Goal: Contribute content: Contribute content

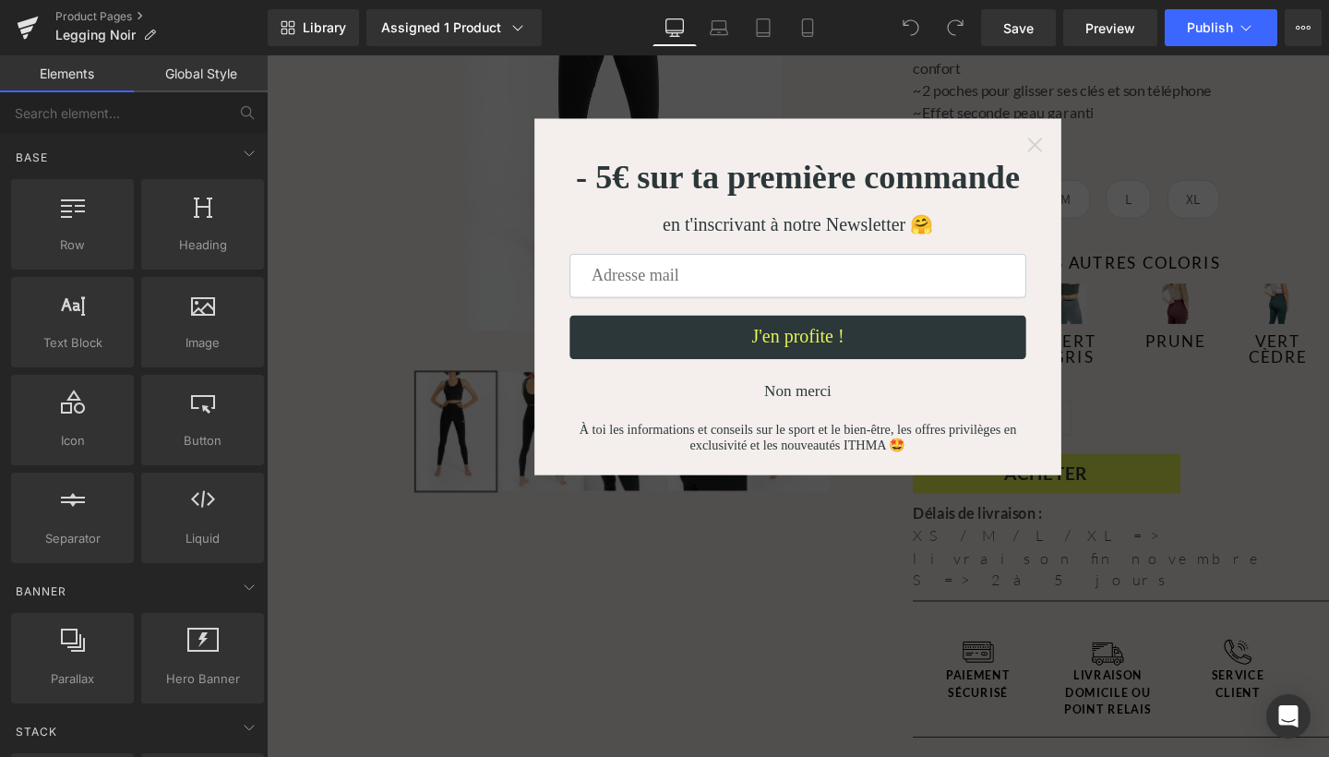
click at [1070, 147] on icon "Close widget" at bounding box center [1074, 149] width 15 height 15
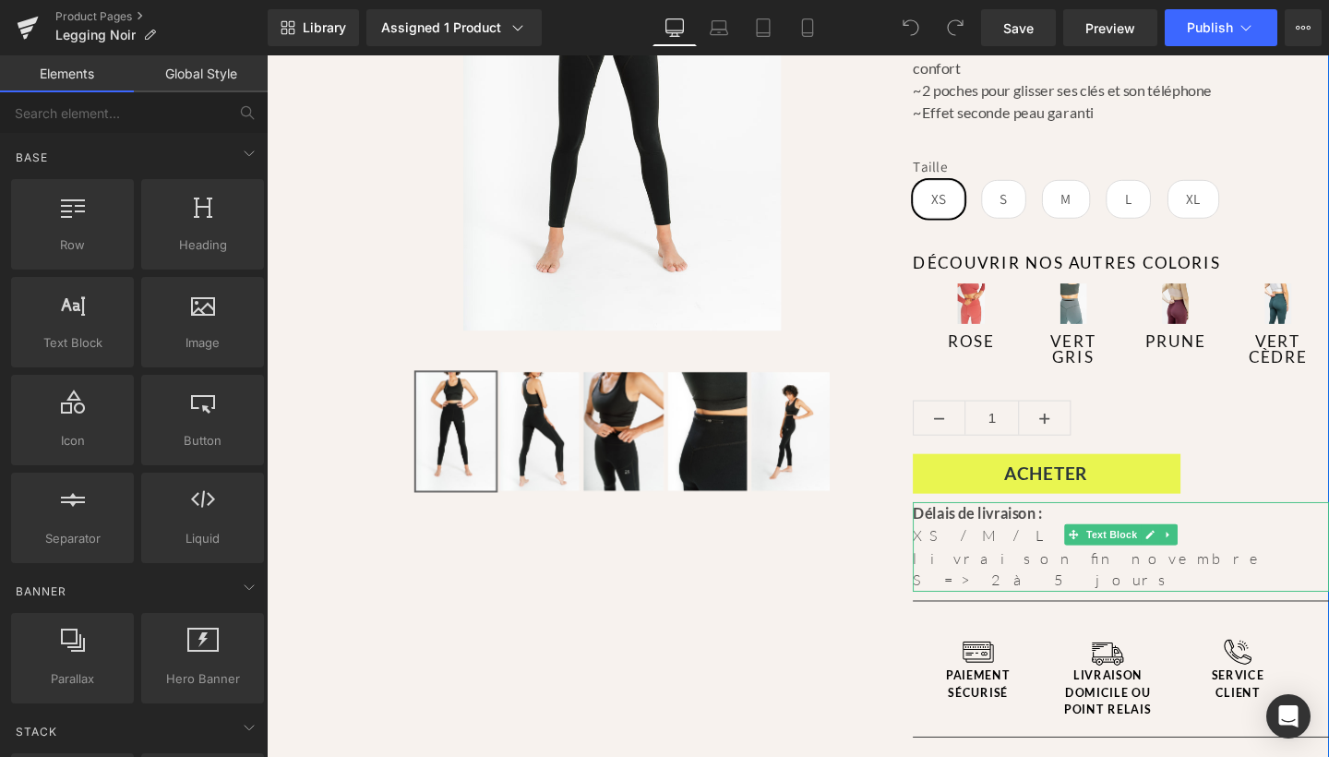
click at [953, 595] on div "S => 2 à 5 jours" at bounding box center [1164, 607] width 437 height 24
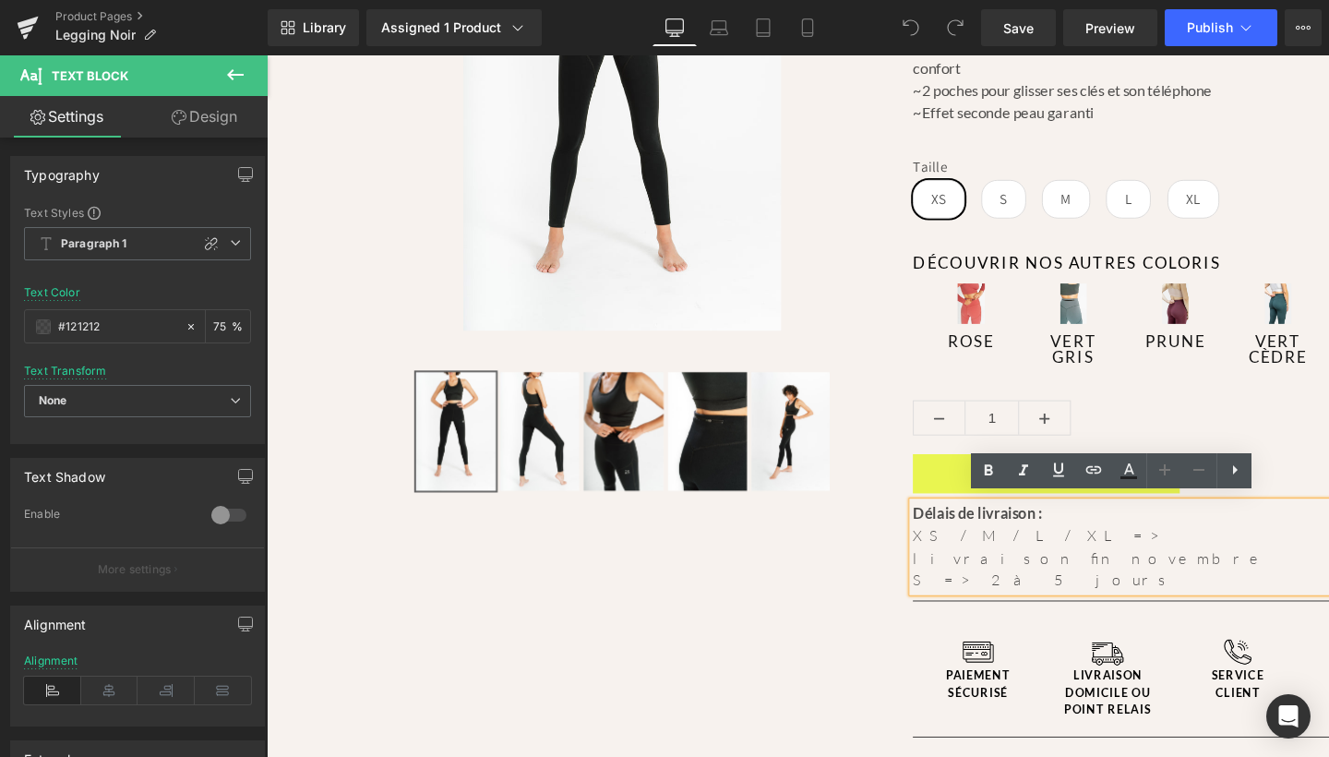
click at [952, 595] on div "S => 2 à 5 jours" at bounding box center [1164, 607] width 437 height 24
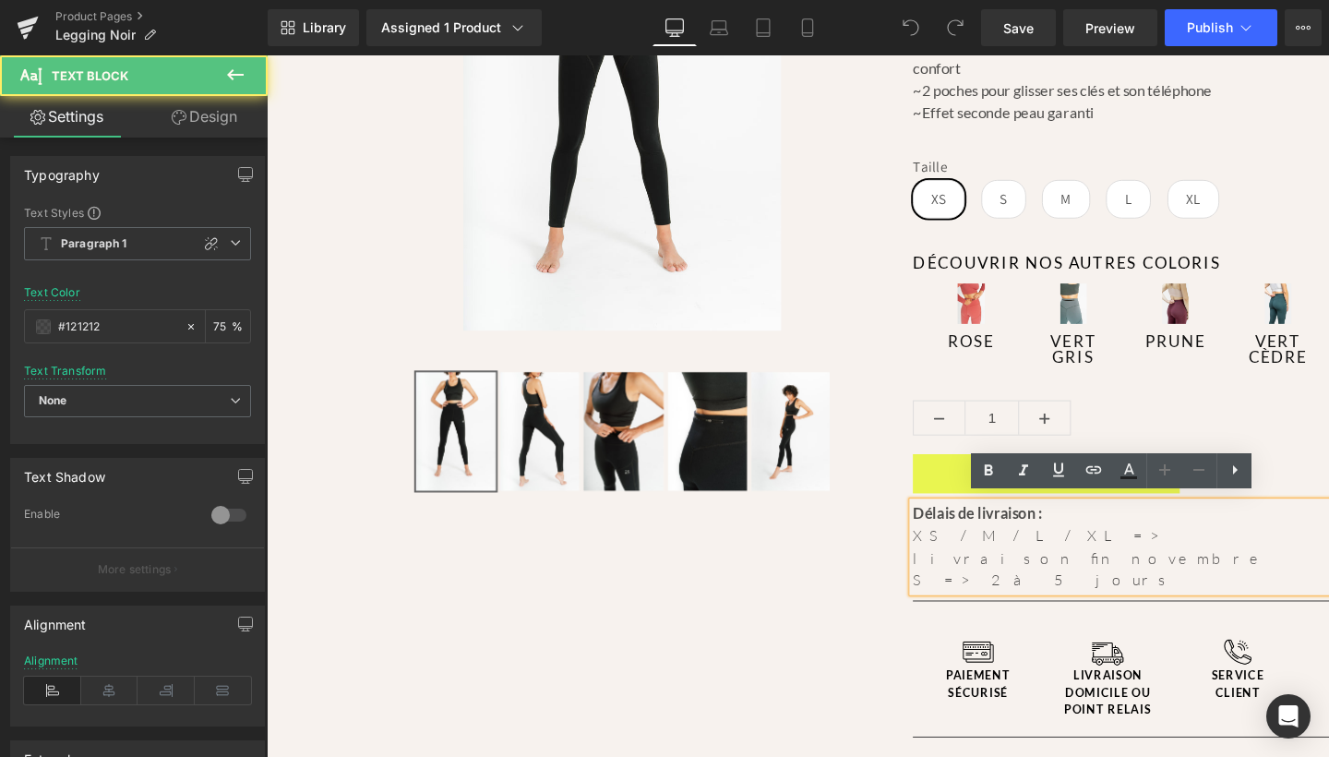
click at [950, 595] on div "S => 2 à 5 jours" at bounding box center [1164, 607] width 437 height 24
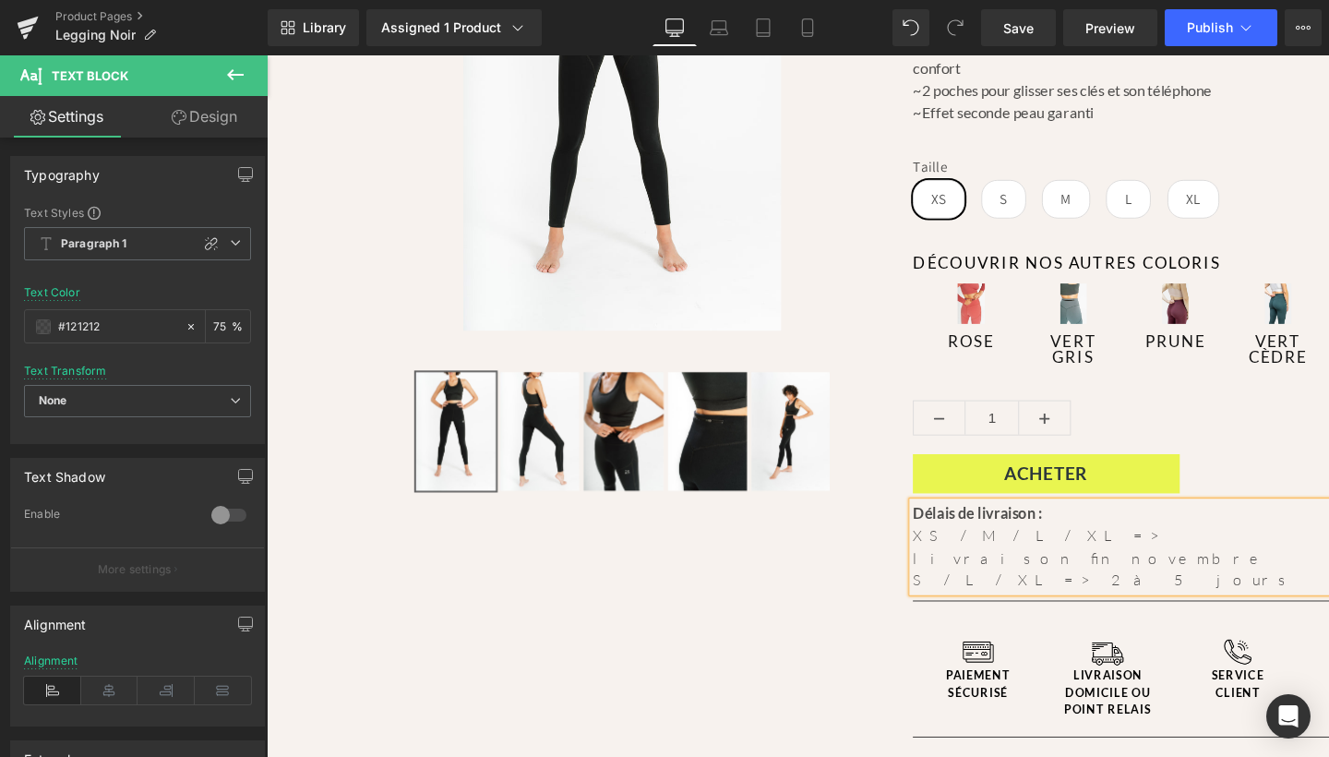
click at [999, 553] on div "XS / M / L / XL => livraison fin novembre" at bounding box center [1164, 571] width 437 height 47
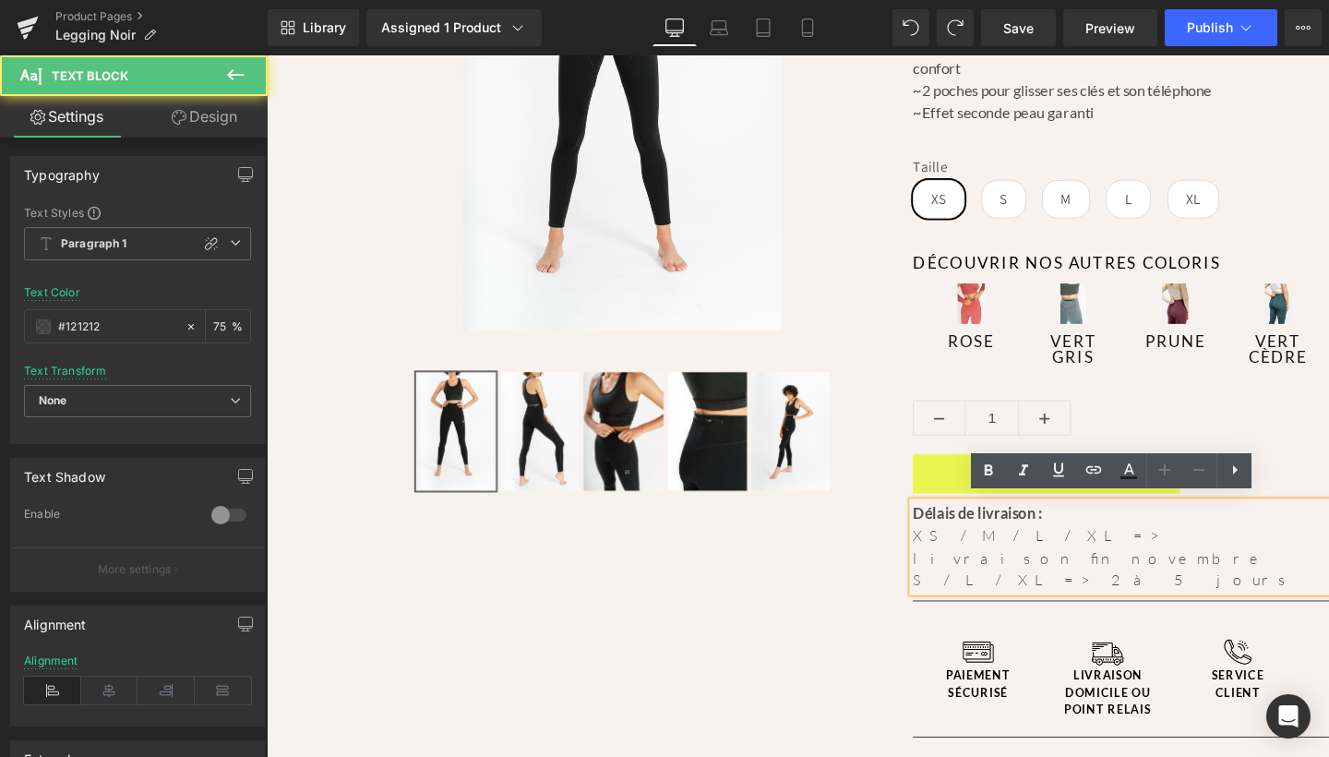
click at [1035, 550] on div "XS / M / L / XL => livraison fin novembre" at bounding box center [1164, 571] width 437 height 47
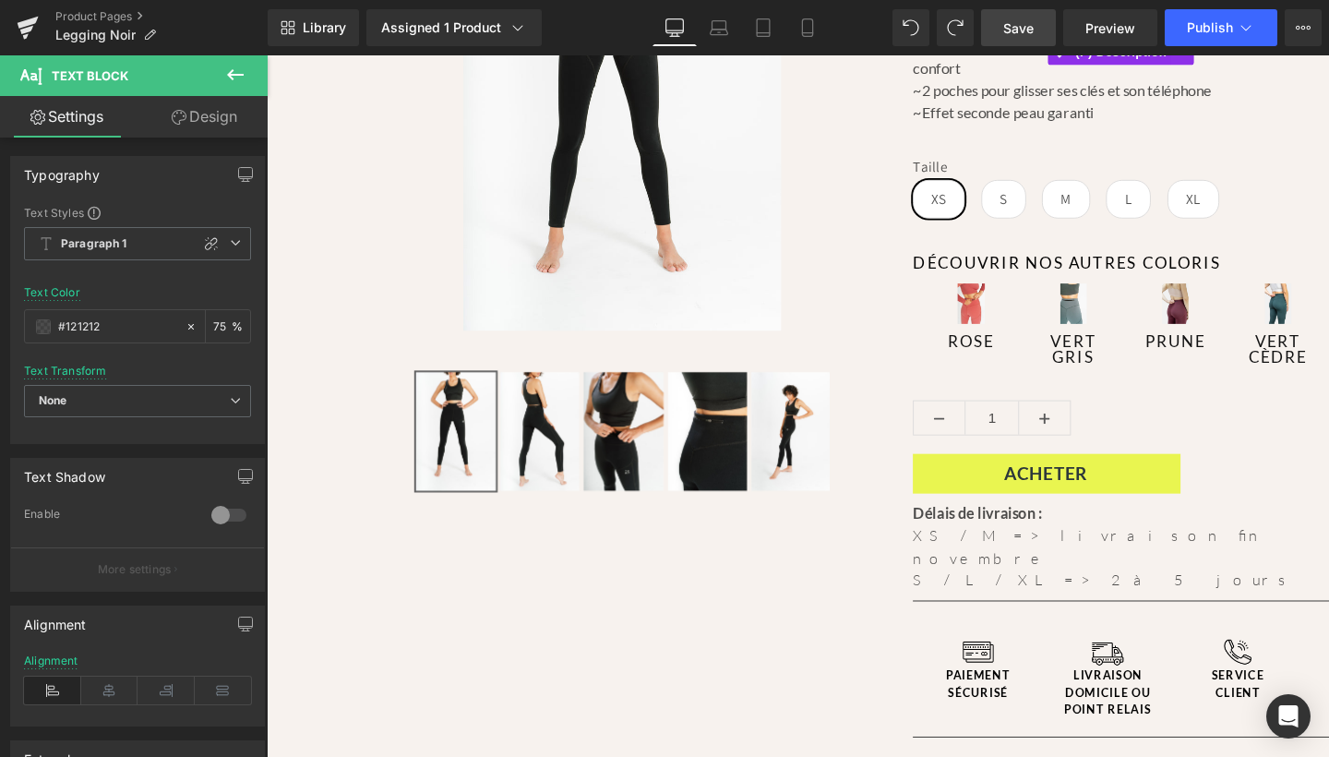
click at [1028, 39] on link "Save" at bounding box center [1018, 27] width 75 height 37
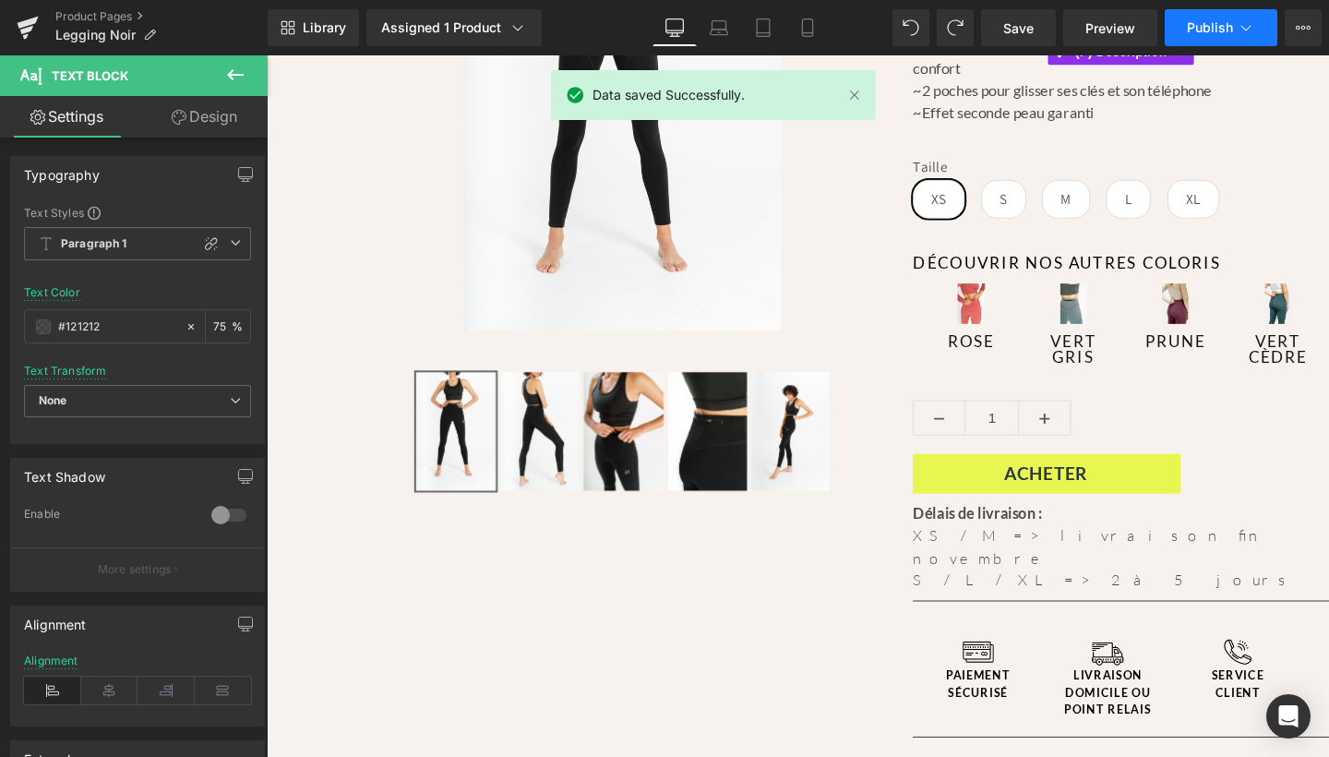
click at [1219, 30] on span "Publish" at bounding box center [1210, 27] width 46 height 15
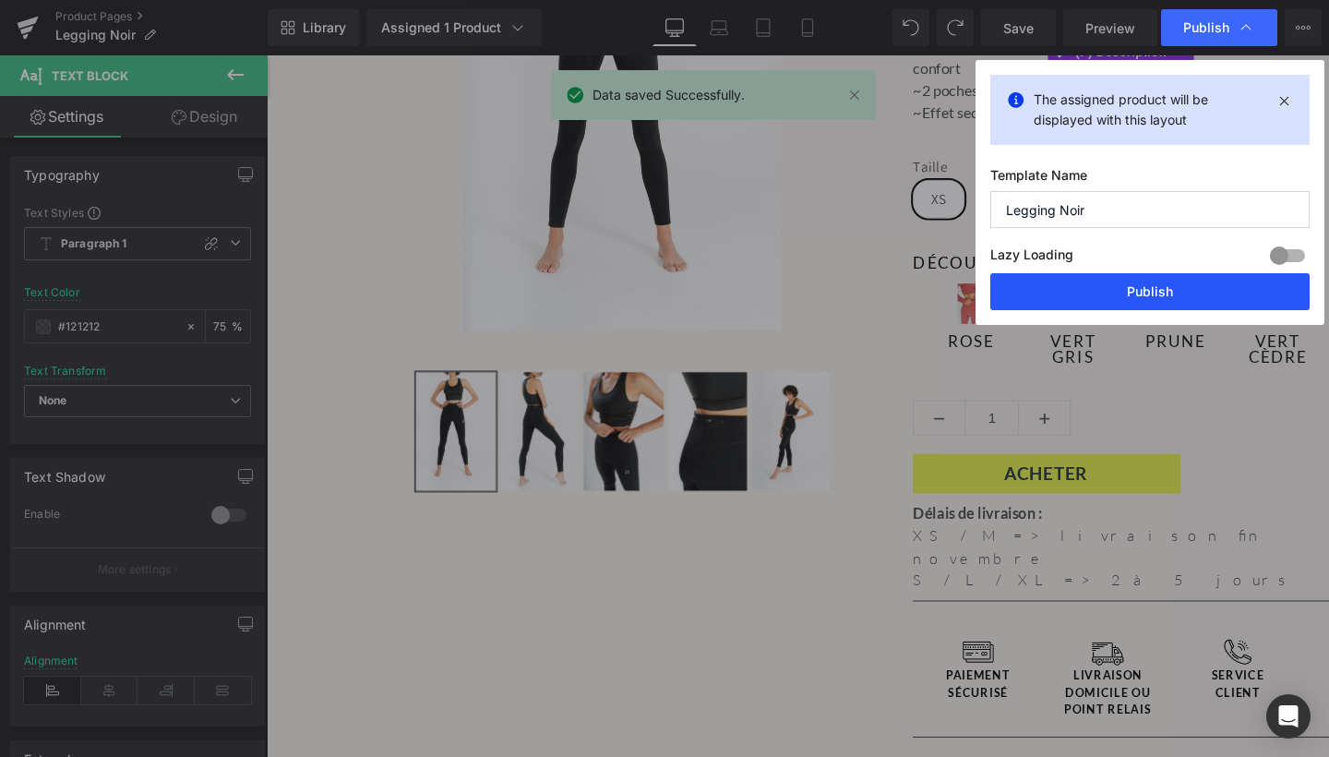
click at [1179, 286] on button "Publish" at bounding box center [1149, 291] width 319 height 37
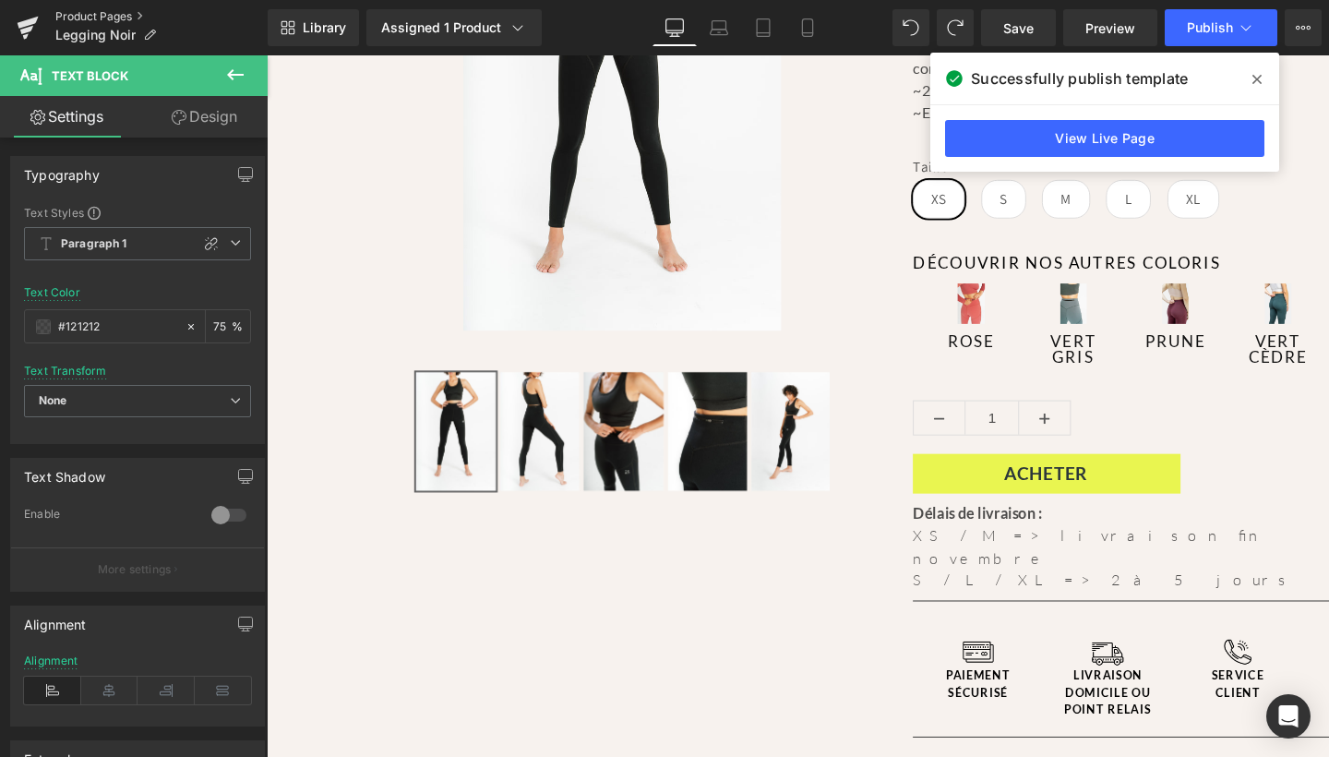
click at [95, 17] on link "Product Pages" at bounding box center [161, 16] width 212 height 15
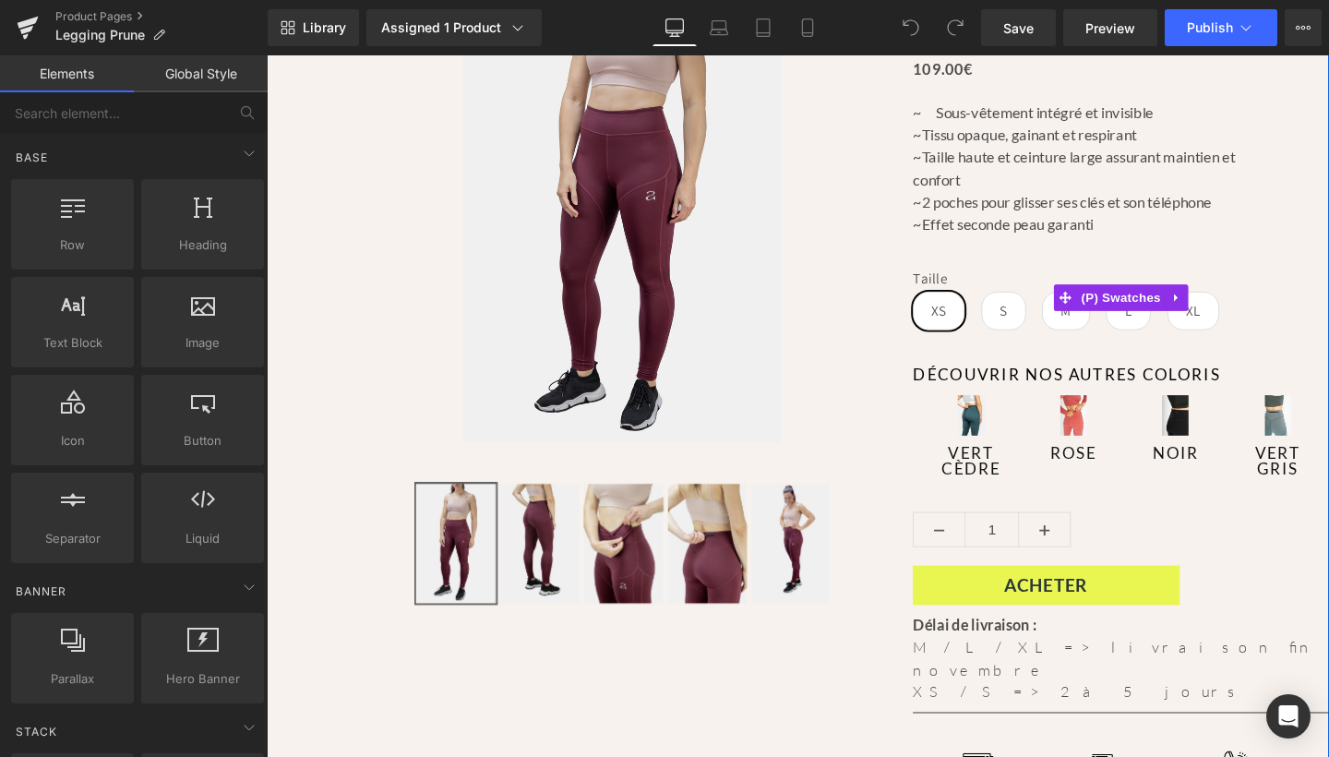
scroll to position [250, 0]
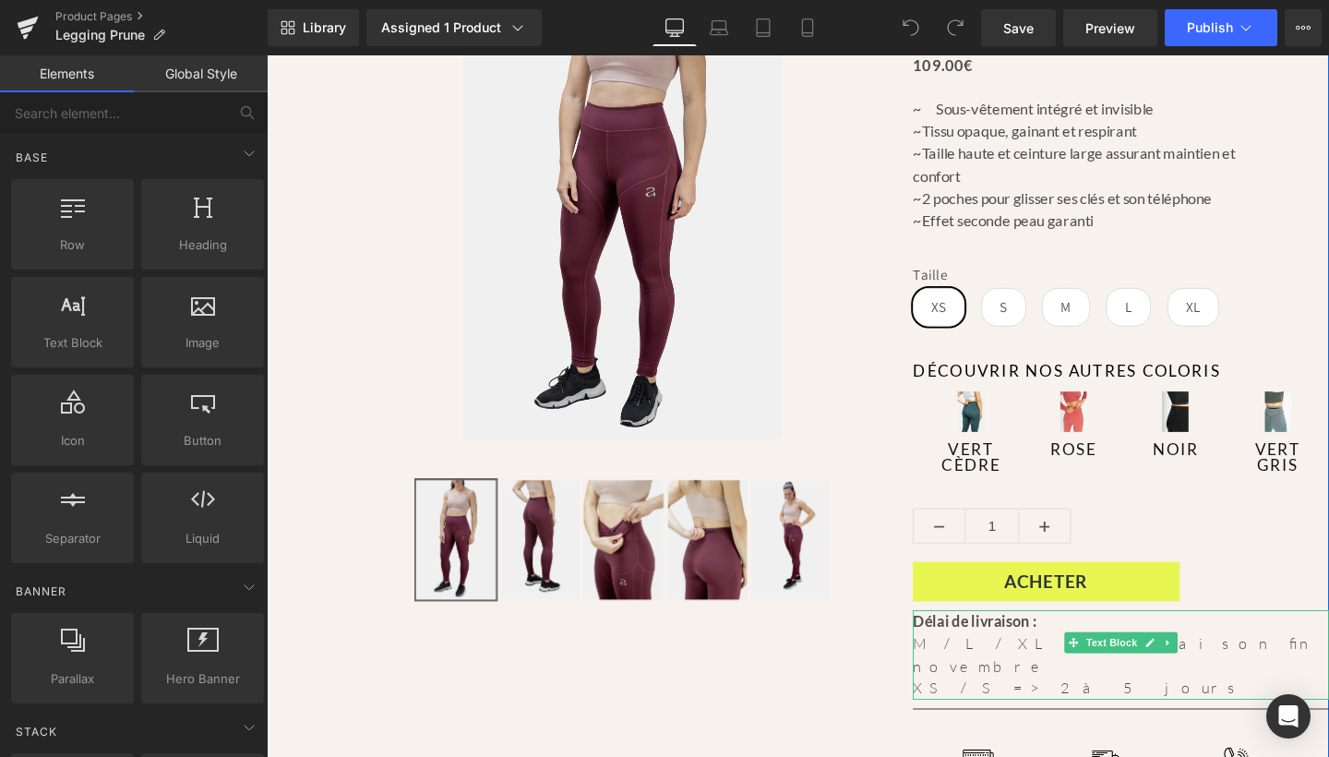
click at [979, 709] on p "XS / S => 2 à 5 jours" at bounding box center [1164, 721] width 437 height 24
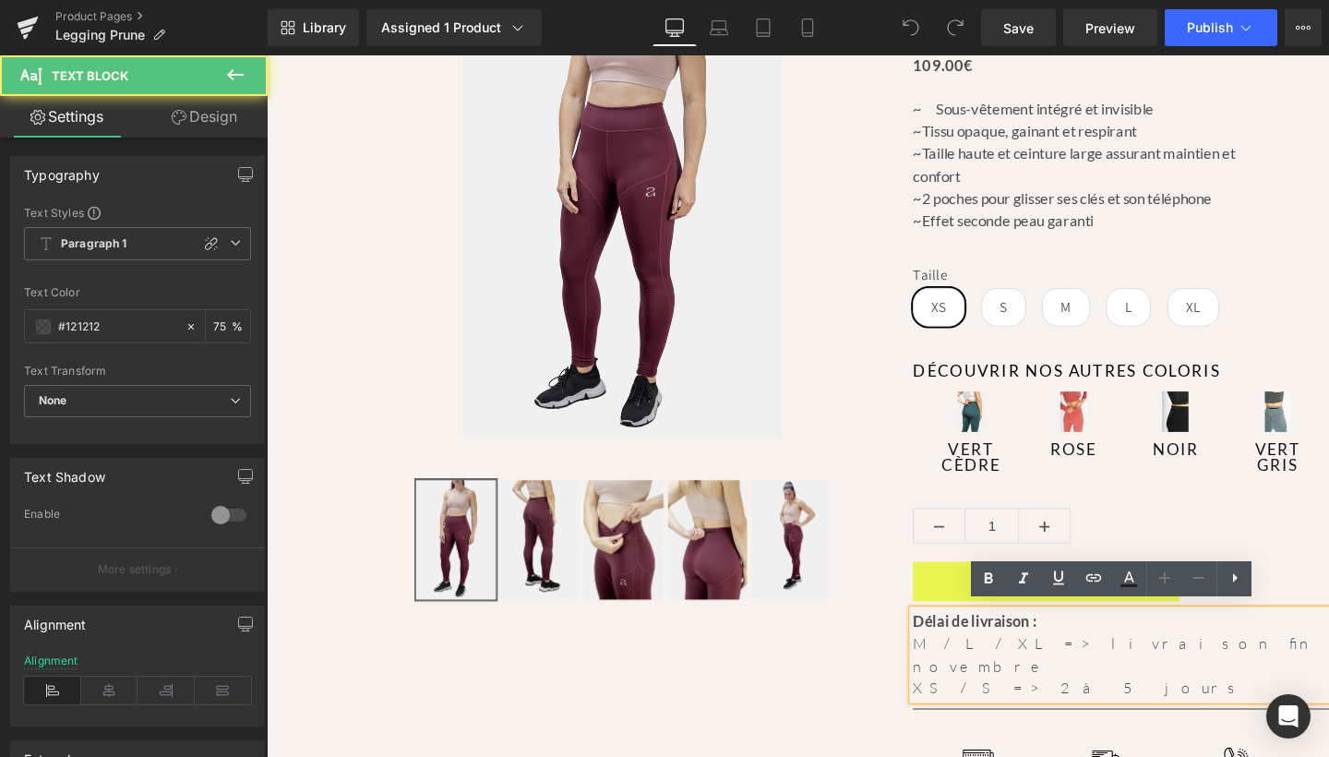
click at [980, 709] on p "XS / S => 2 à 5 jours" at bounding box center [1164, 721] width 437 height 24
click at [984, 709] on p "XS / S => 2 à 5 jours" at bounding box center [1164, 721] width 437 height 24
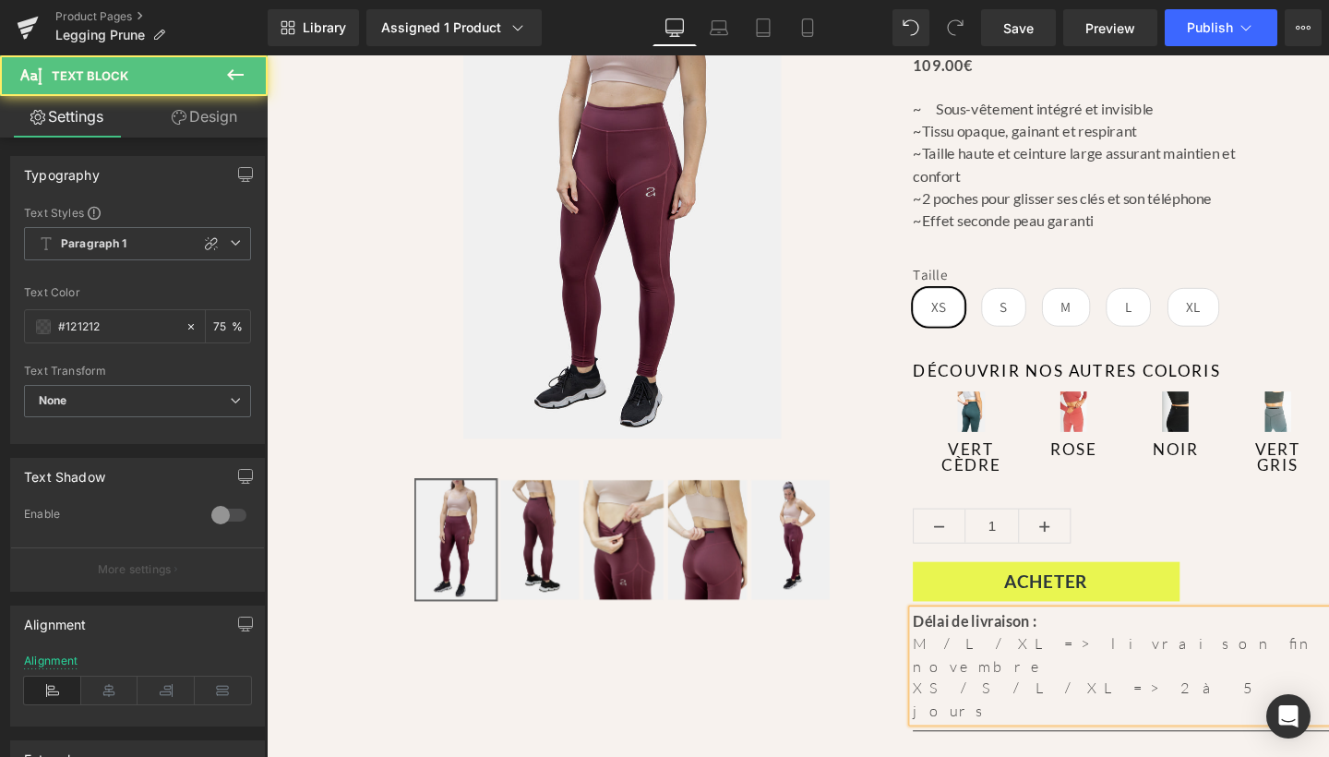
drag, startPoint x: 1003, startPoint y: 665, endPoint x: 973, endPoint y: 694, distance: 41.8
click at [1003, 667] on span "M / L / XL => livraison fin novembre" at bounding box center [1158, 685] width 424 height 43
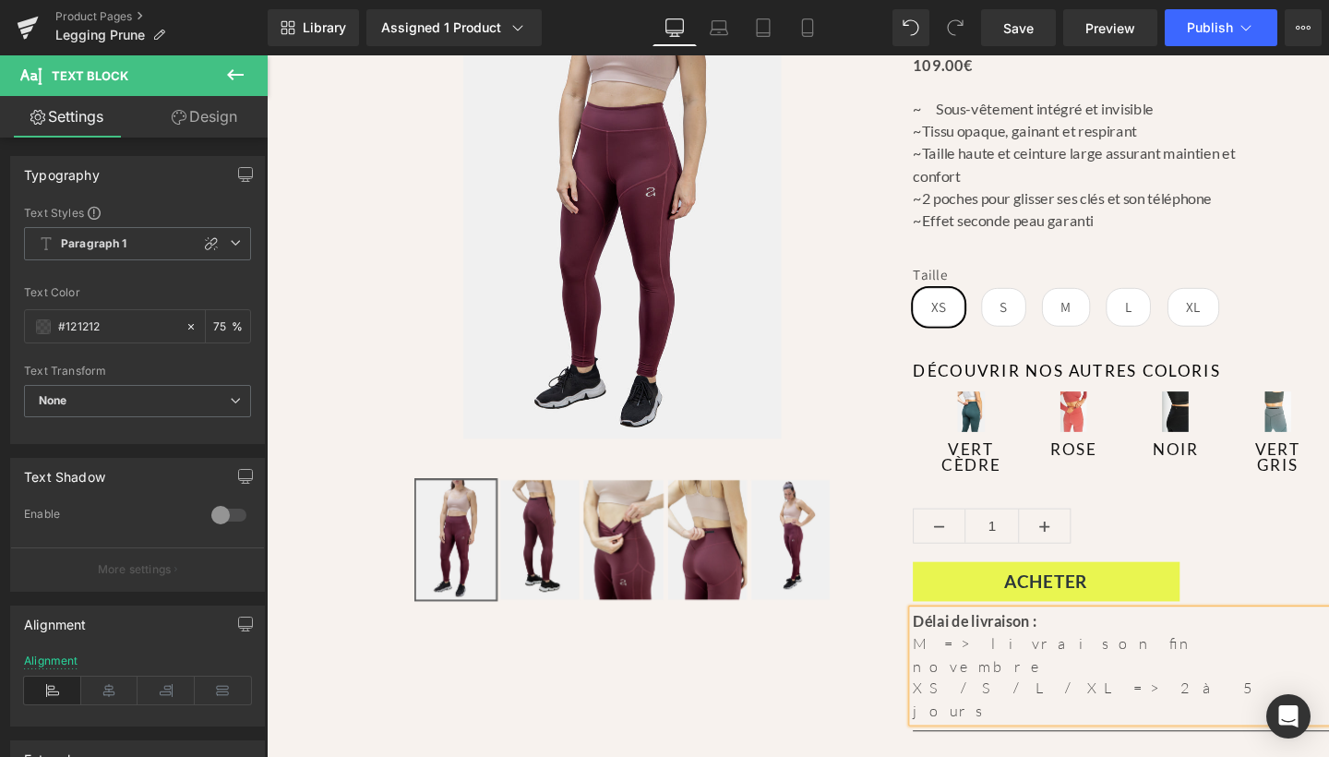
click at [1102, 672] on span "M => livraison fin novembre" at bounding box center [1094, 685] width 297 height 43
click at [1001, 35] on link "Save" at bounding box center [1018, 27] width 75 height 37
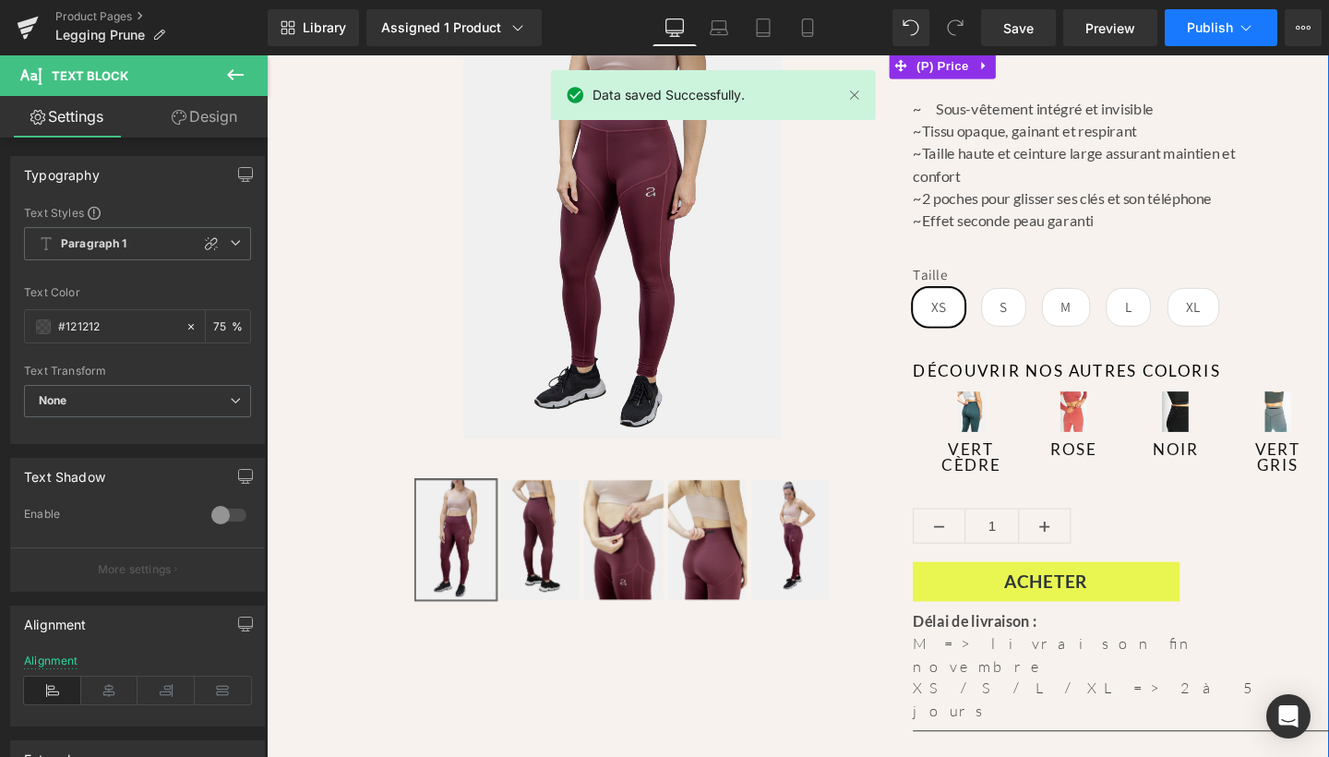
click at [1218, 40] on button "Publish" at bounding box center [1221, 27] width 113 height 37
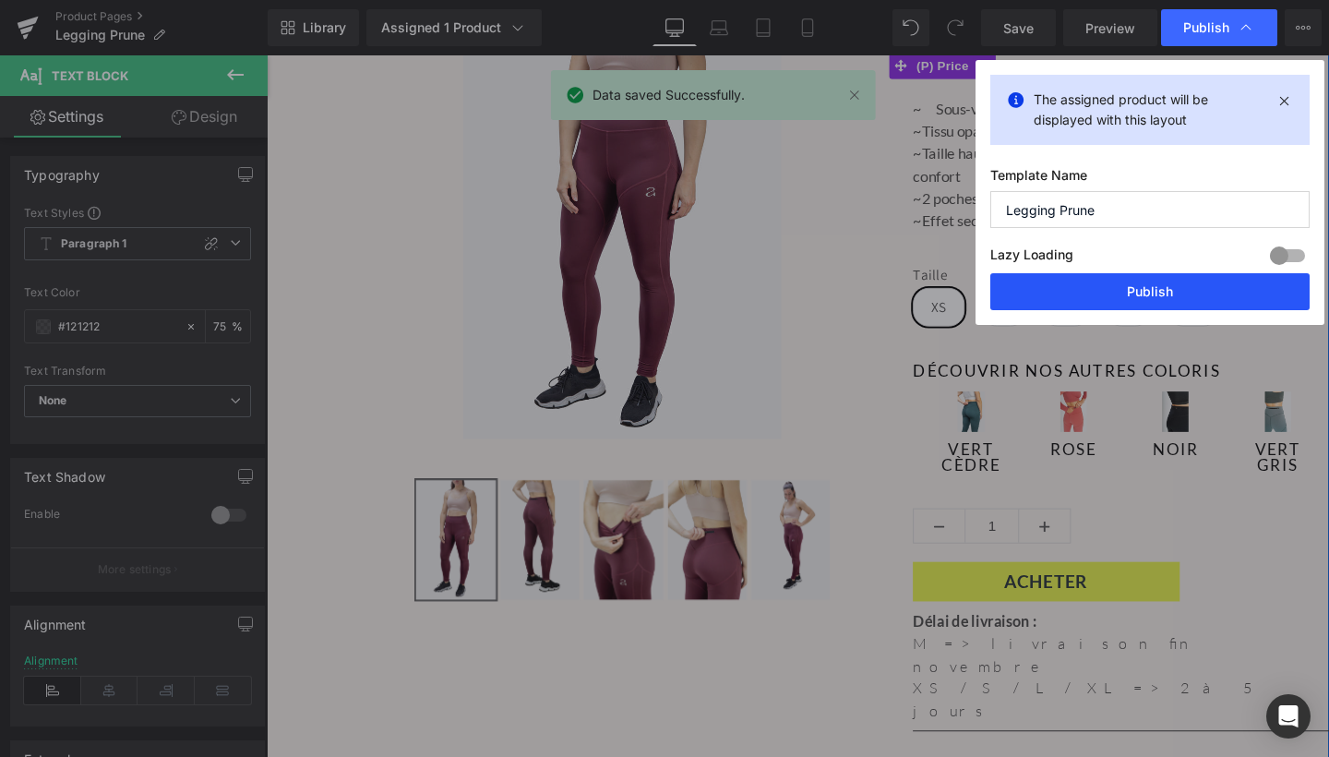
click at [1154, 289] on button "Publish" at bounding box center [1149, 291] width 319 height 37
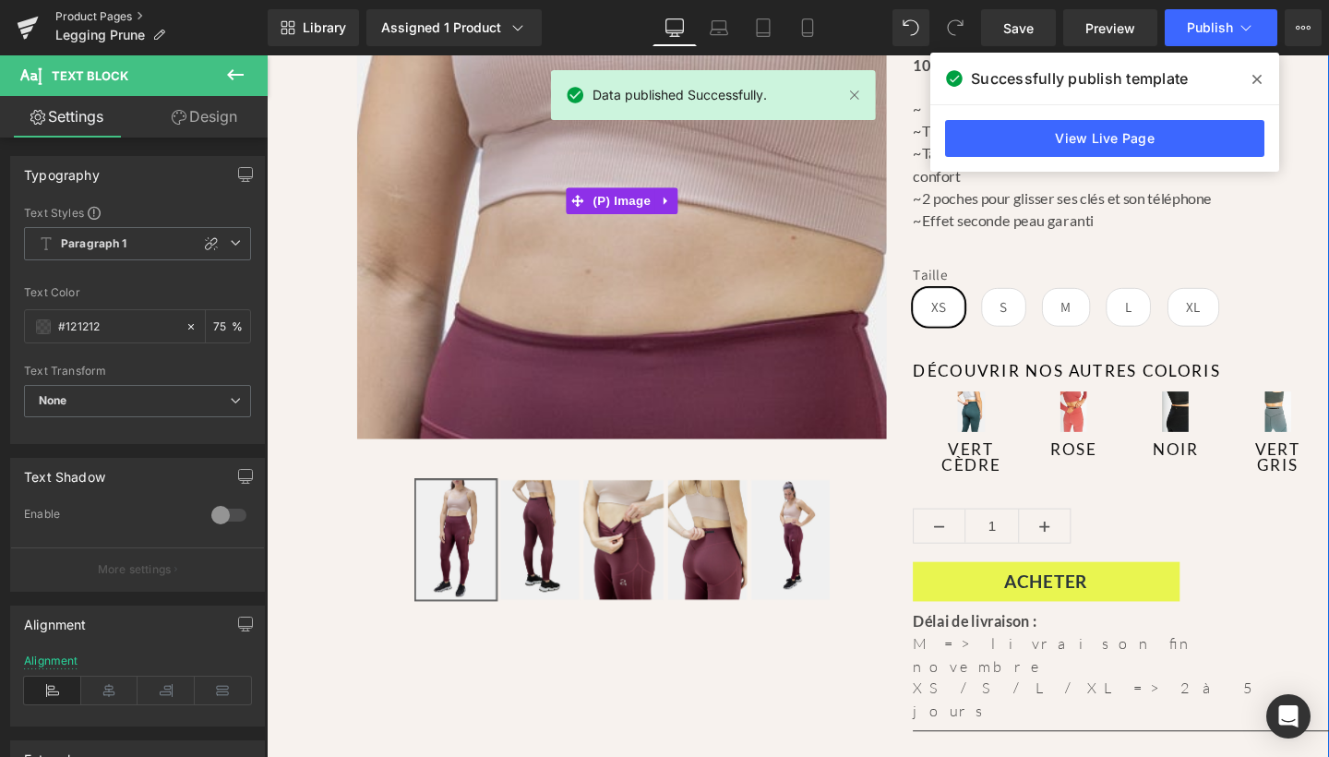
click at [92, 18] on link "Product Pages" at bounding box center [161, 16] width 212 height 15
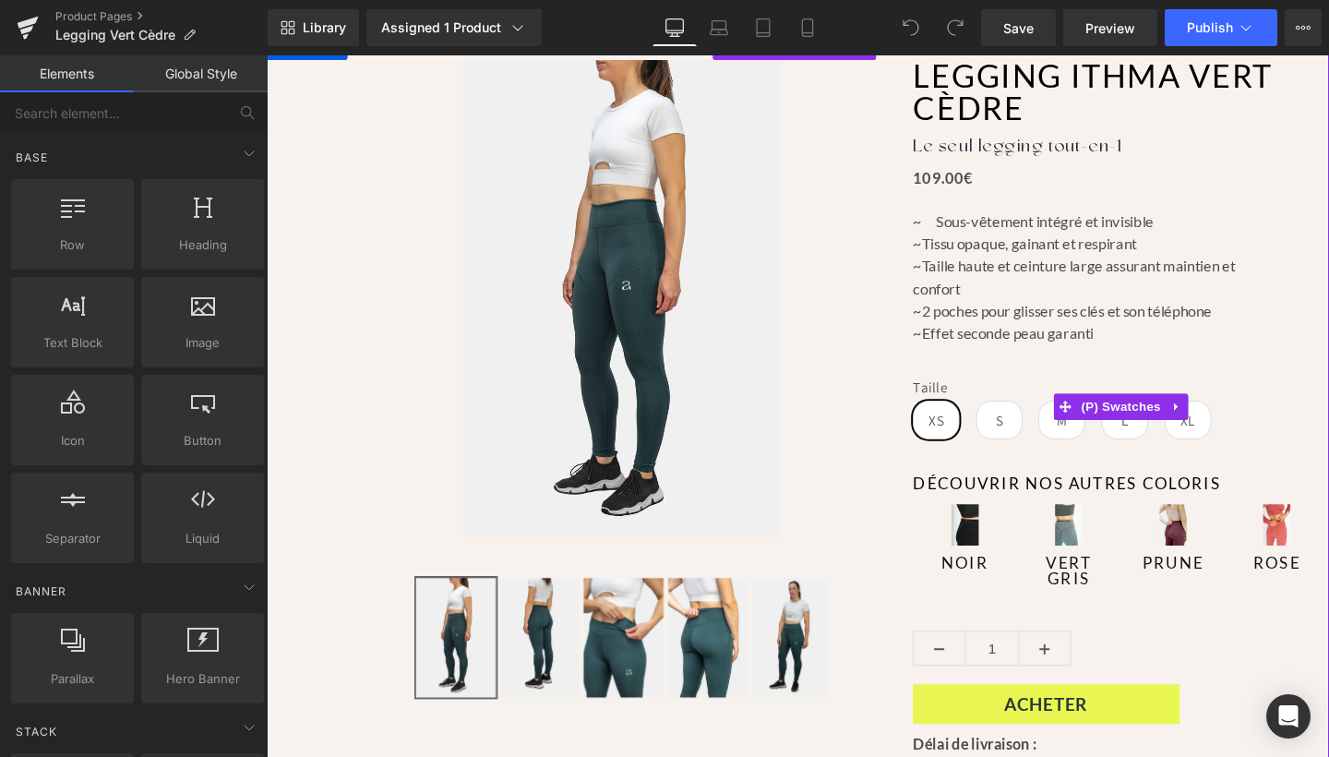
scroll to position [218, 0]
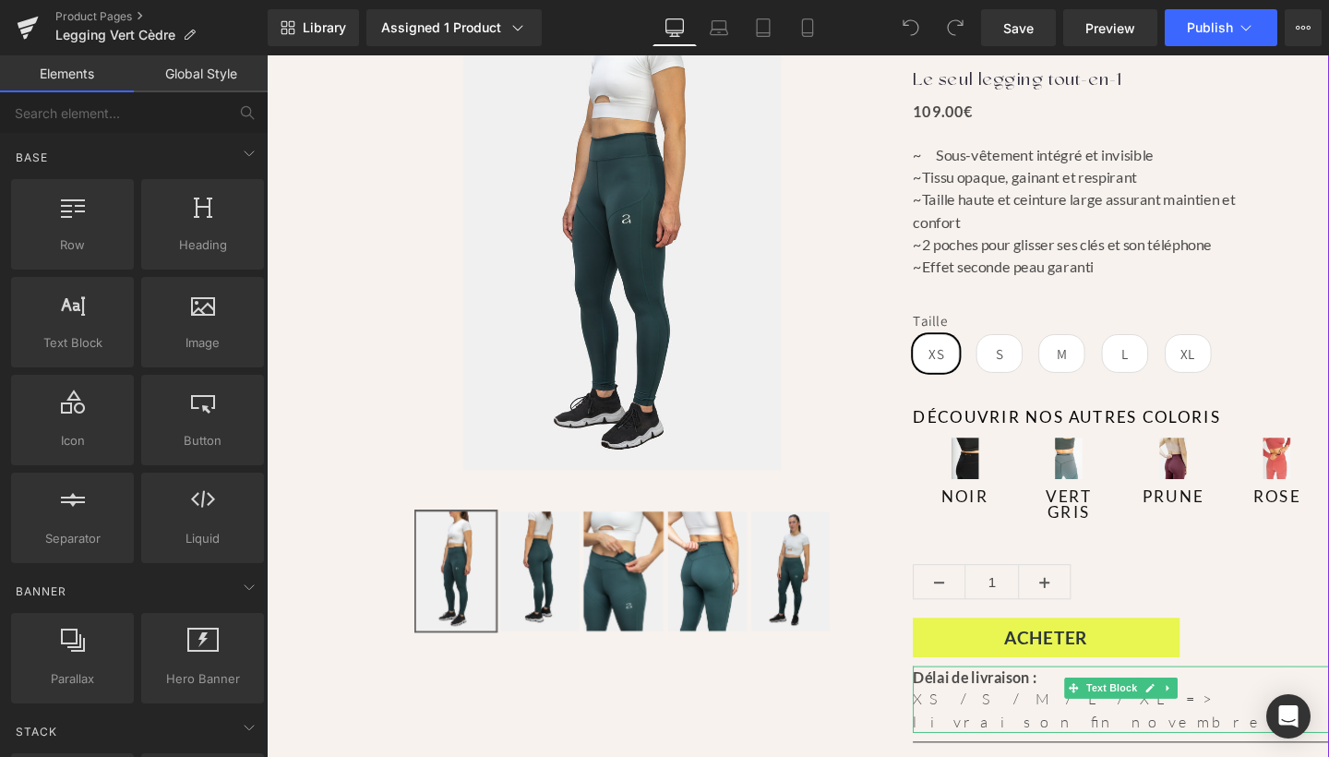
click at [1225, 726] on p "XS / S / M / L / XL => livraison fin novembre" at bounding box center [1164, 743] width 437 height 47
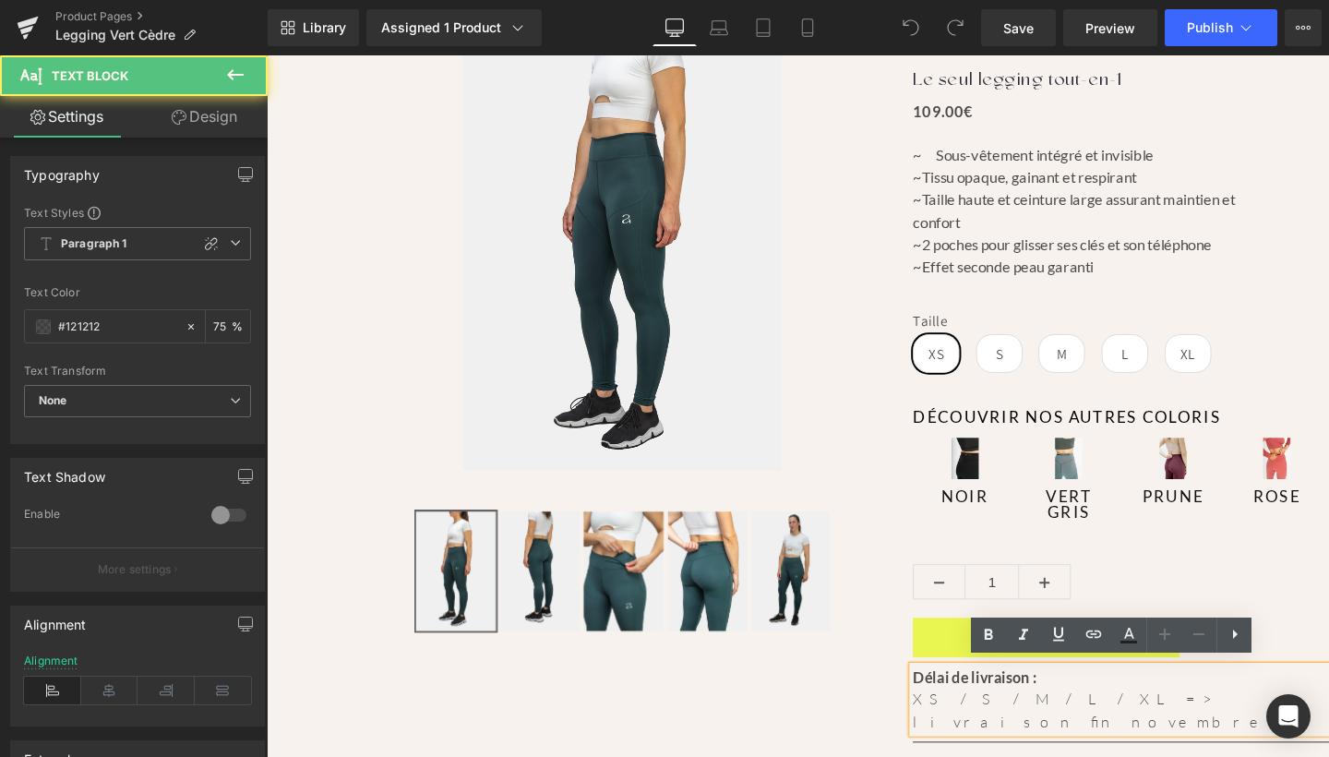
click at [1225, 722] on p "XS / S / M / L / XL => livraison fin novembre" at bounding box center [1164, 743] width 437 height 47
click at [1224, 725] on p "XS / S / M / L / XL => livraison fin novembre" at bounding box center [1164, 743] width 437 height 47
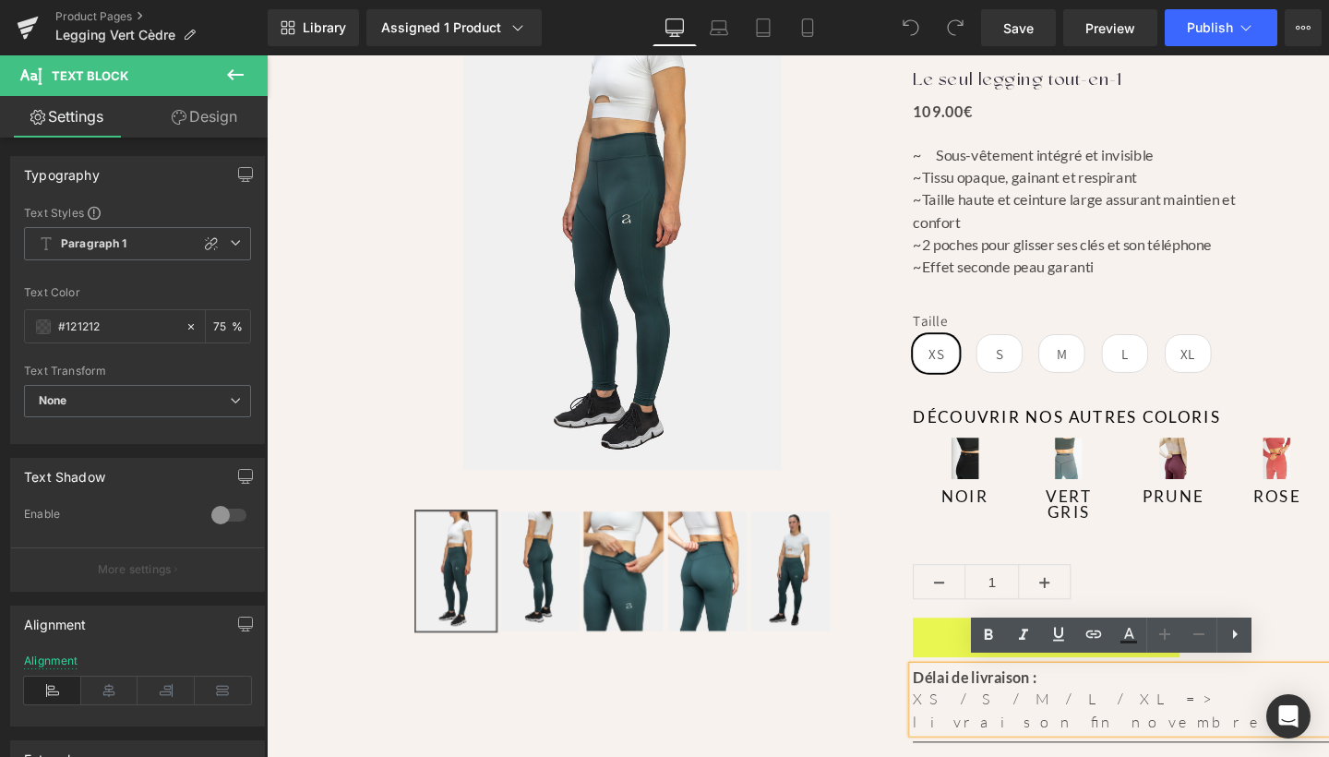
click at [1227, 731] on p "XS / S / M / L / XL => livraison fin novembre" at bounding box center [1164, 743] width 437 height 47
click at [1226, 728] on p "XS / S / M / L / XL => livraison fin novembre" at bounding box center [1164, 743] width 437 height 47
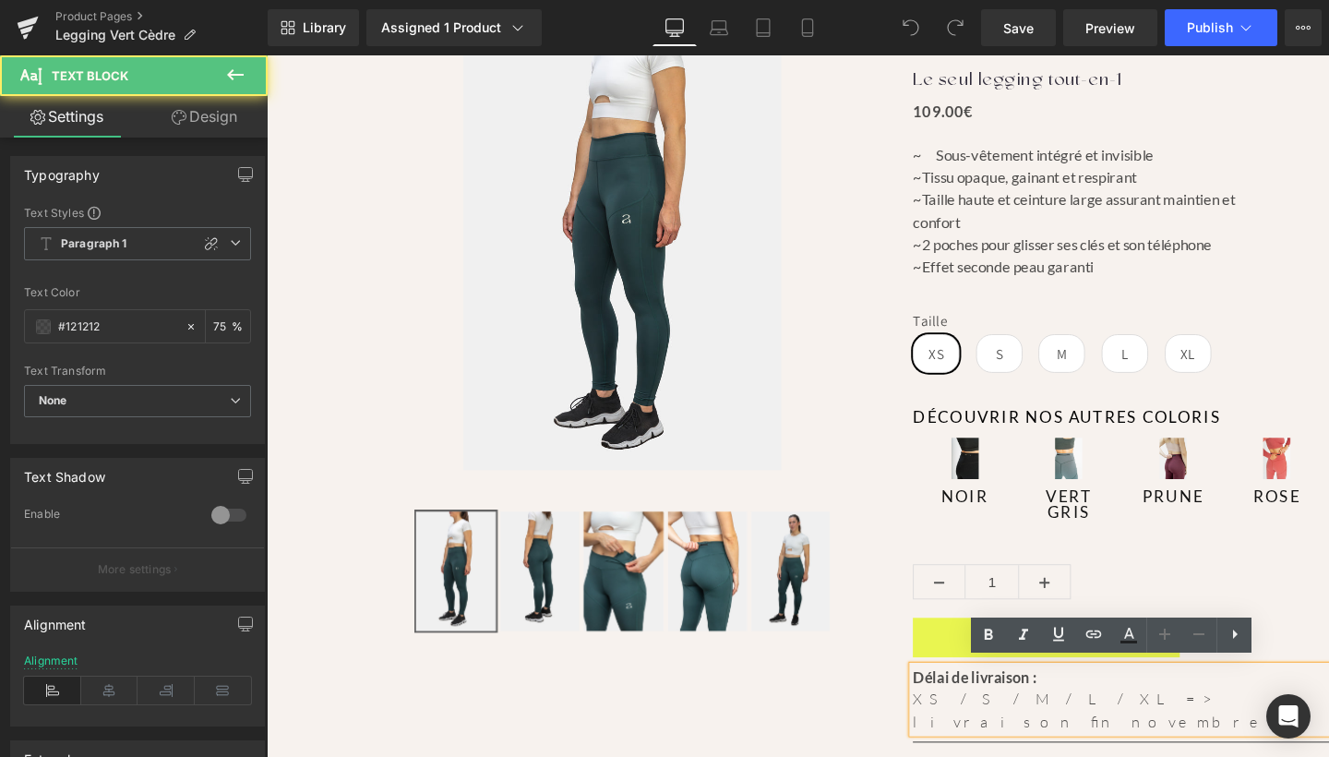
click at [1226, 728] on p "XS / S / M / L / XL => livraison fin novembre" at bounding box center [1164, 743] width 437 height 47
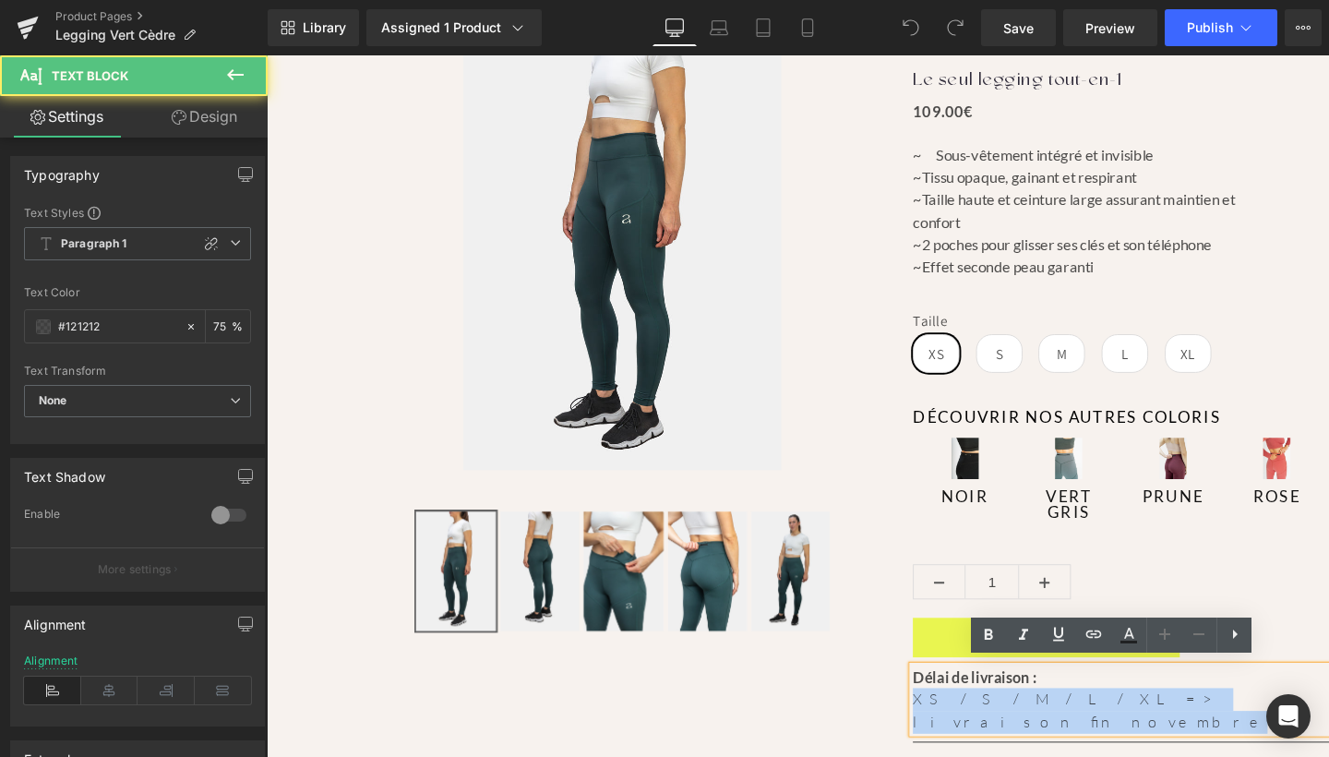
click at [1226, 728] on p "XS / S / M / L / XL => livraison fin novembre" at bounding box center [1164, 743] width 437 height 47
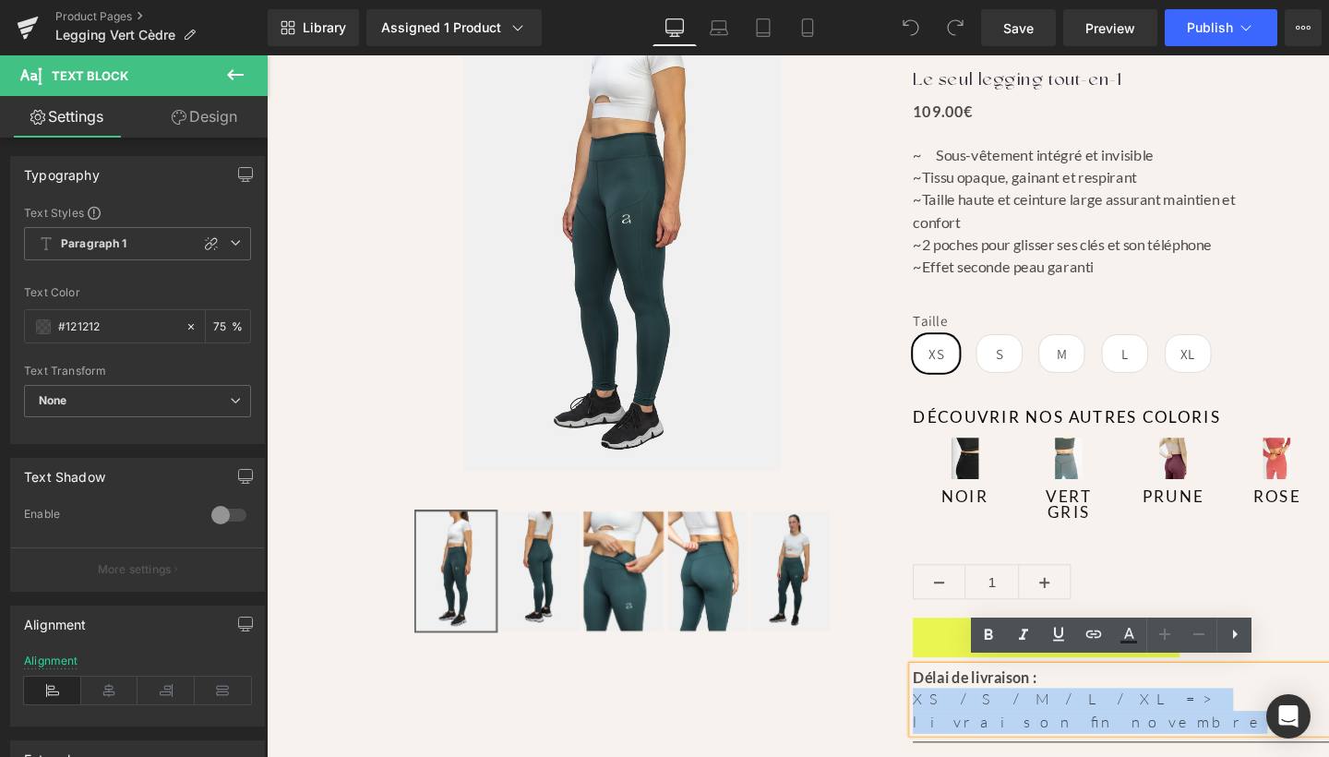
click at [1226, 728] on p "XS / S / M / L / XL => livraison fin novembre" at bounding box center [1164, 743] width 437 height 47
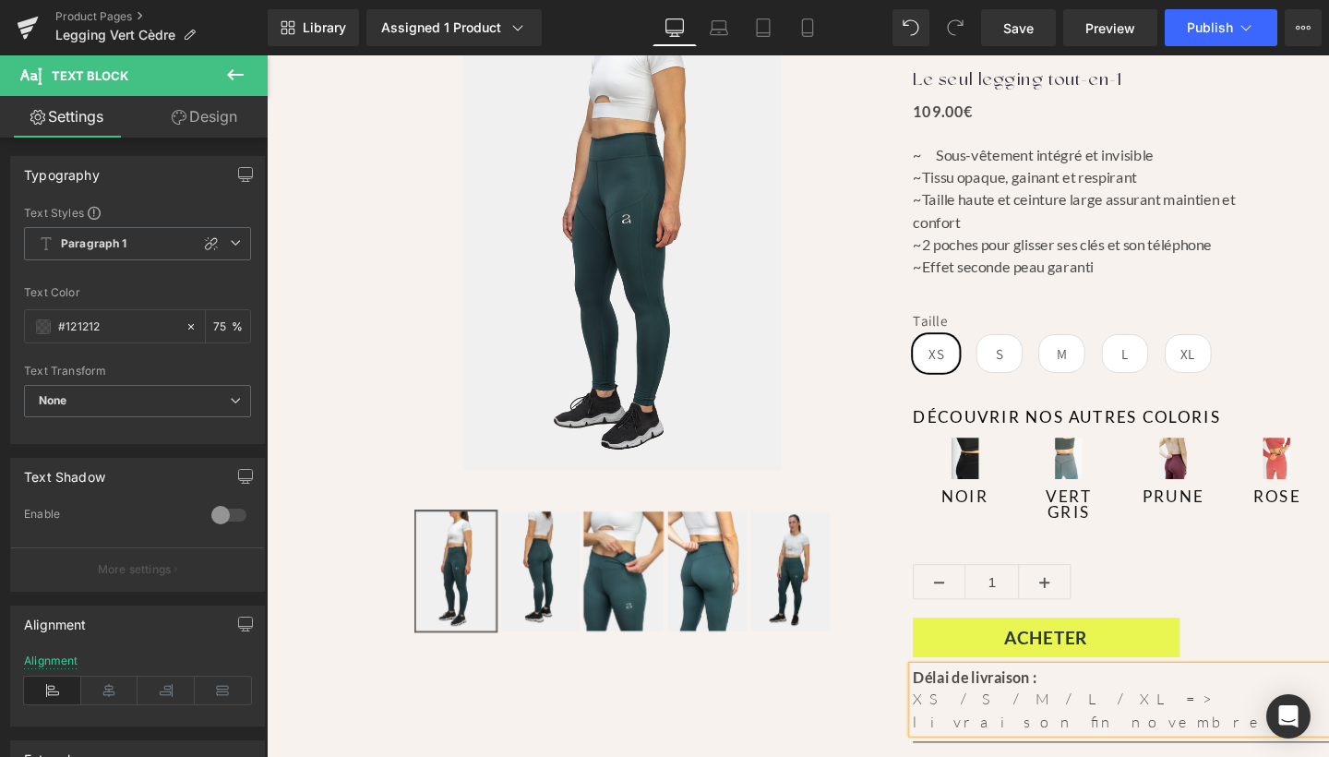
click at [1079, 730] on p "XS / S / M / L / XL => livraison fin novembre" at bounding box center [1164, 743] width 437 height 47
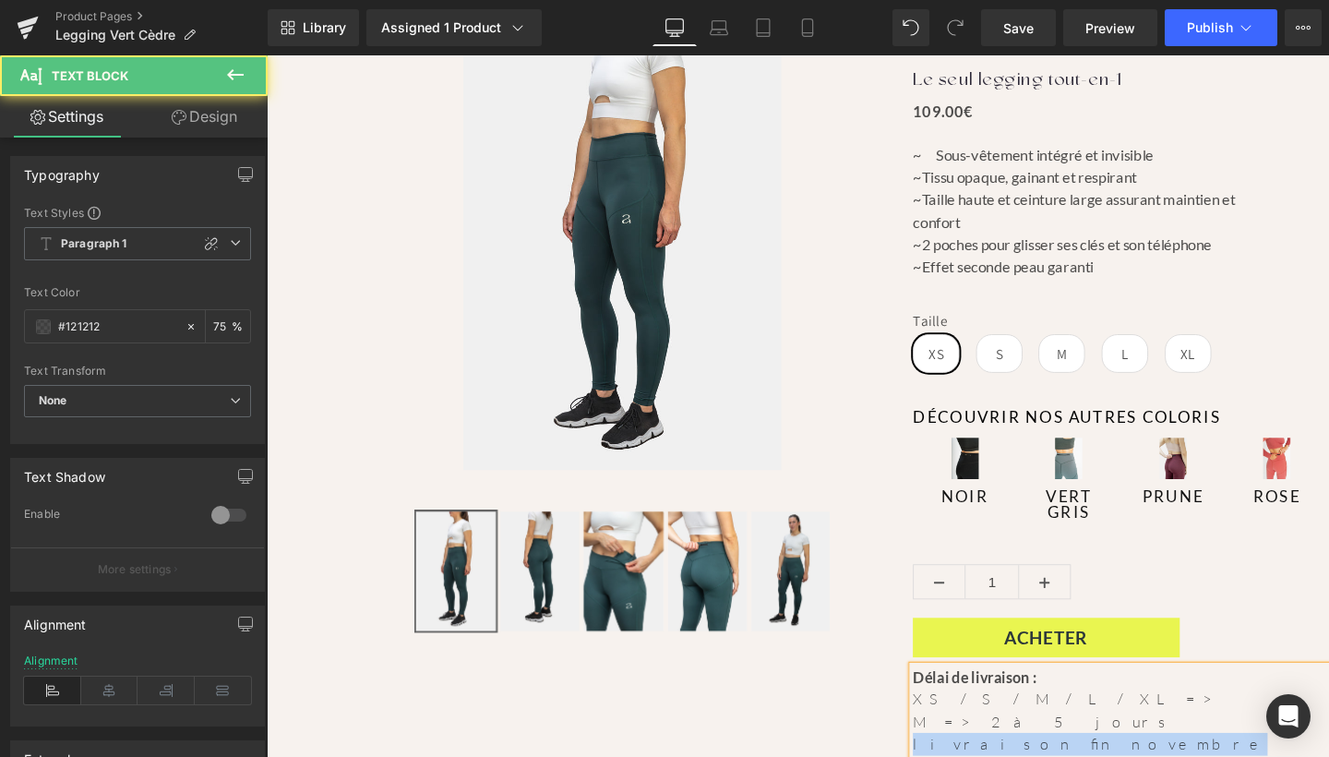
drag, startPoint x: 1200, startPoint y: 753, endPoint x: 1053, endPoint y: 756, distance: 146.8
click at [1053, 756] on p "M => 2 à 5 jours livraison fin novembre" at bounding box center [1164, 767] width 437 height 47
click at [1080, 744] on p "M => 2 à 5 jours" at bounding box center [1164, 756] width 437 height 24
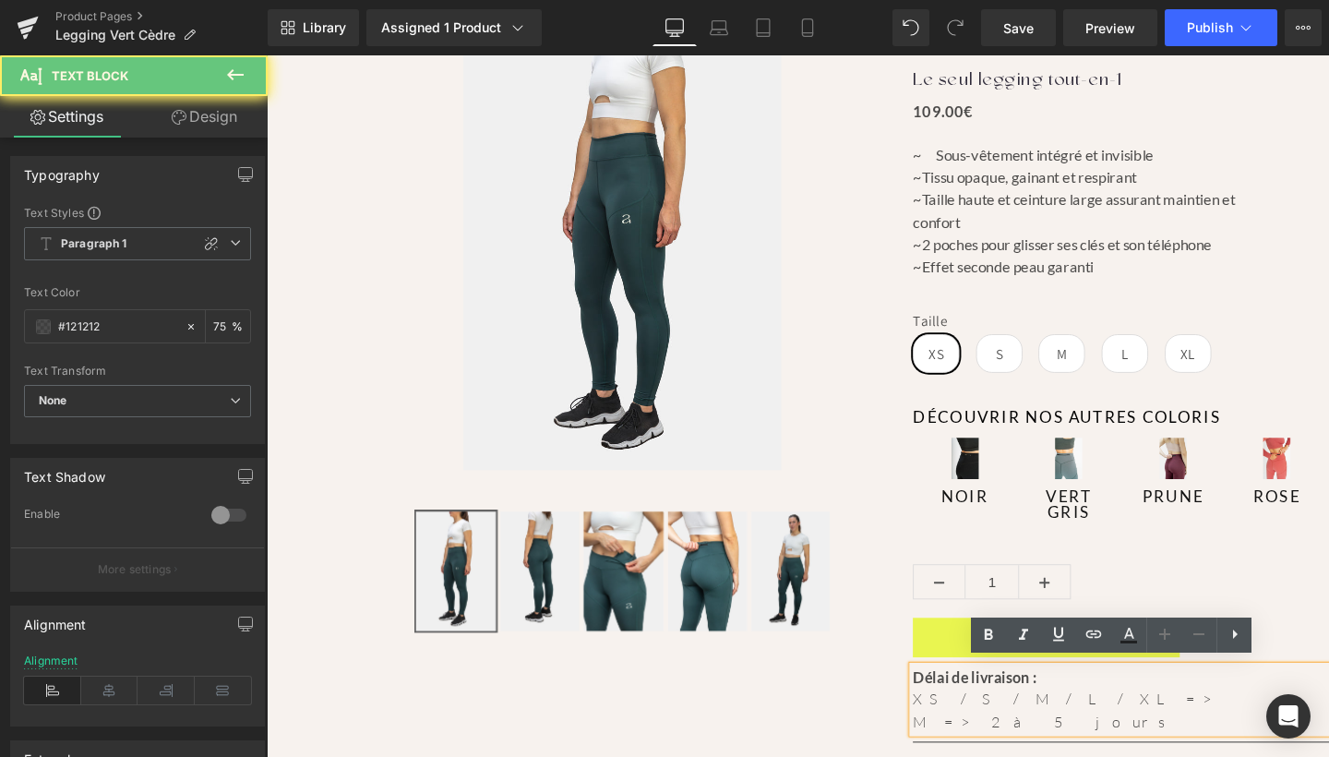
click at [1083, 726] on p "XS / S / M / L / XL =>" at bounding box center [1164, 732] width 437 height 24
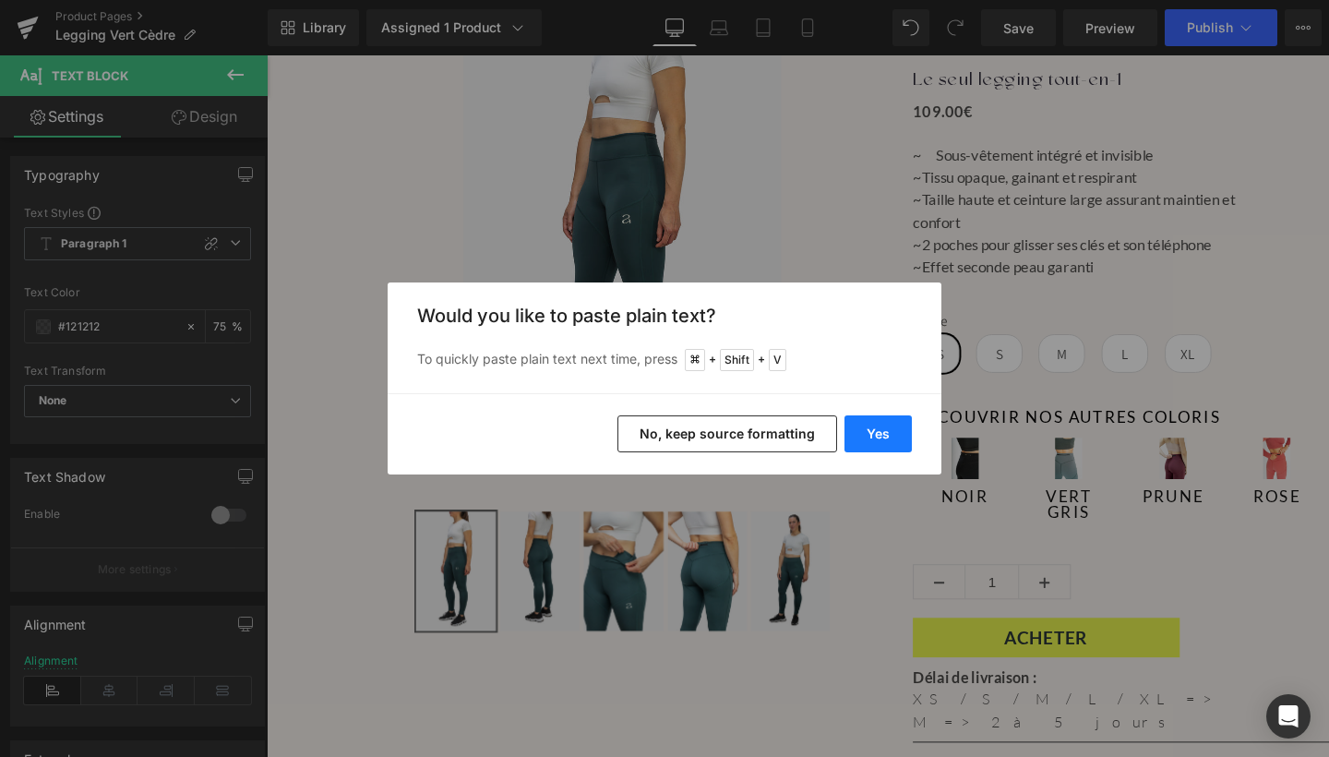
click at [864, 445] on button "Yes" at bounding box center [877, 433] width 67 height 37
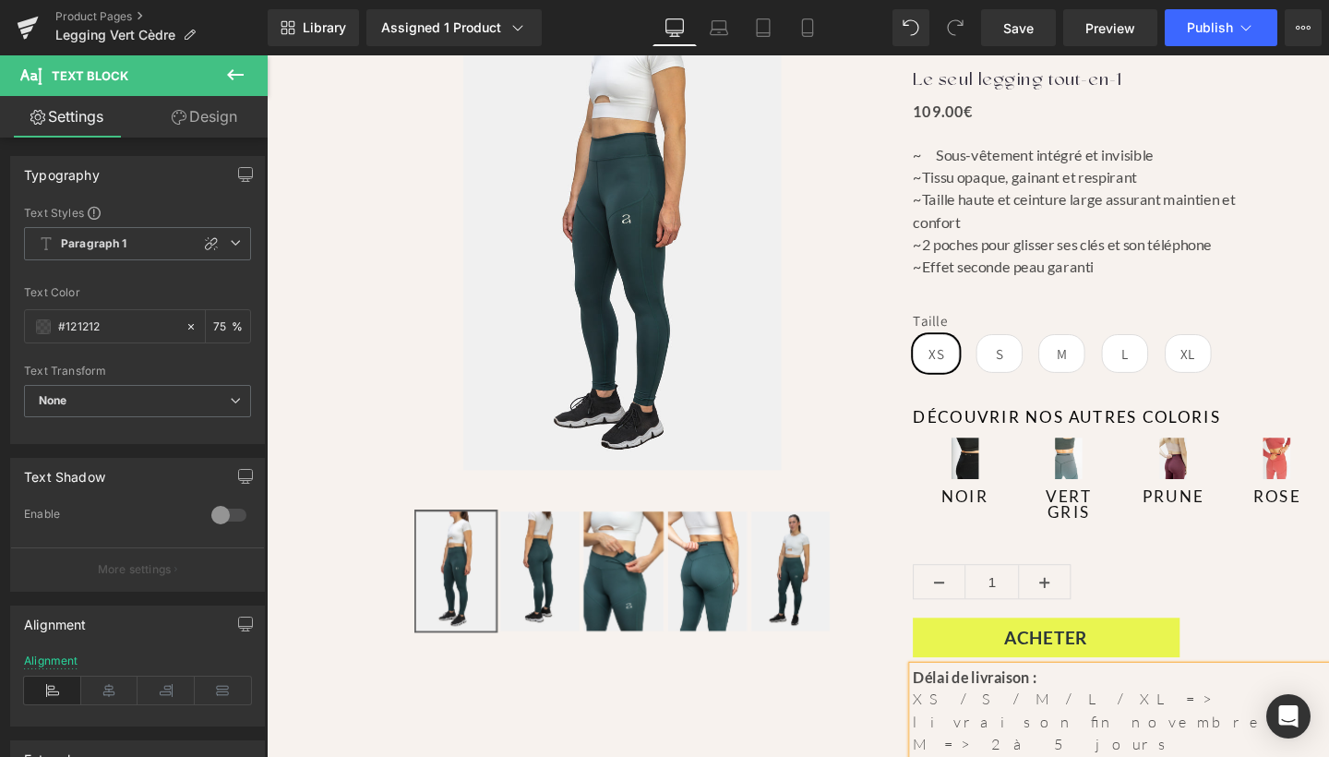
click at [1004, 725] on p "XS / S / M / L / XL => livraison fin novembre" at bounding box center [1164, 743] width 437 height 47
click at [1021, 30] on span "Save" at bounding box center [1018, 27] width 30 height 19
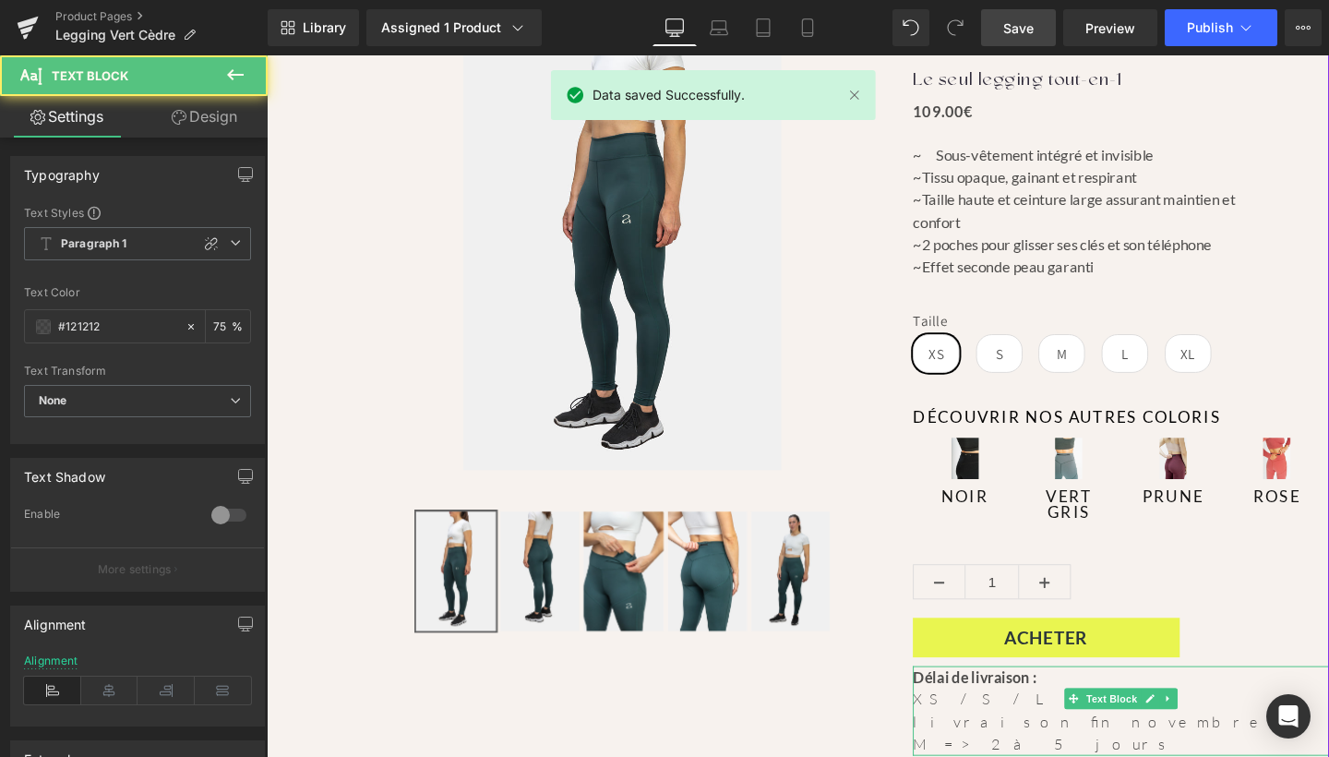
click at [977, 726] on p "XS / S / L / XL => livraison fin novembre" at bounding box center [1164, 743] width 437 height 47
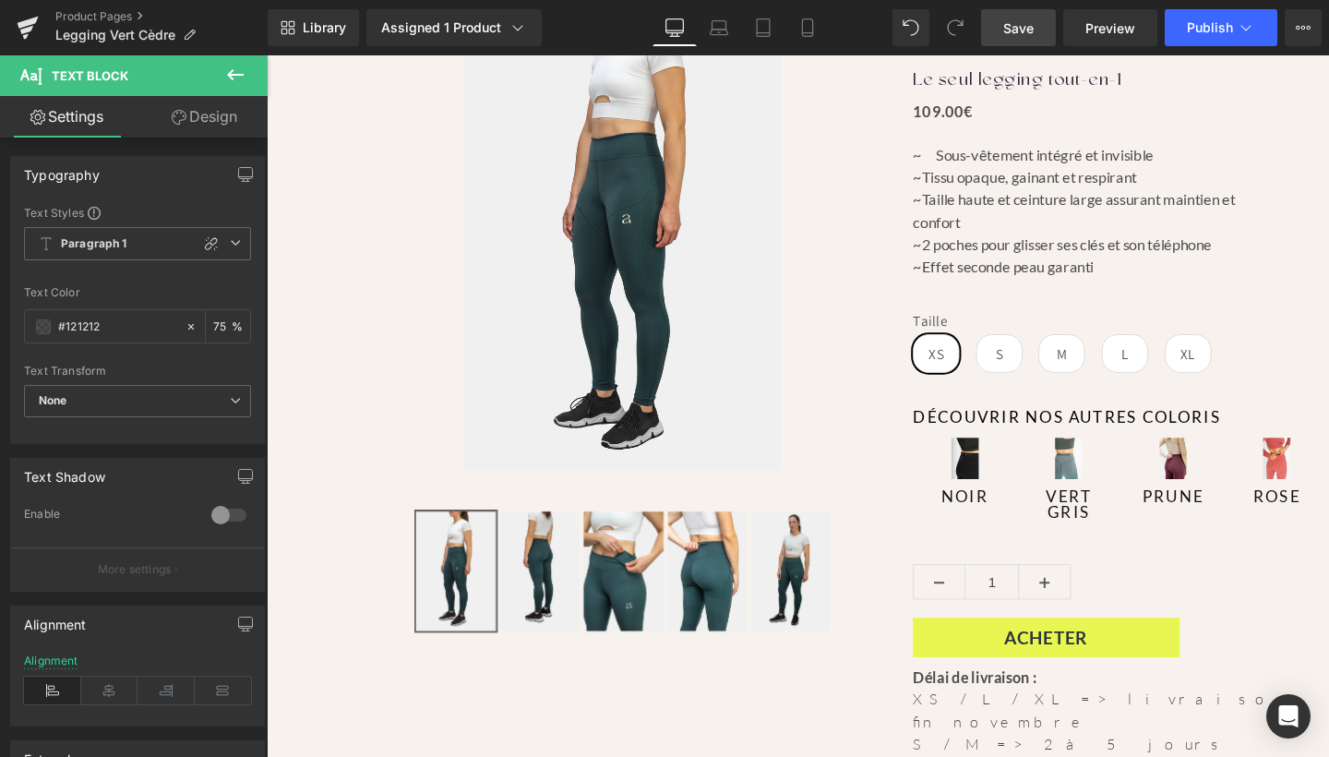
click at [1036, 21] on link "Save" at bounding box center [1018, 27] width 75 height 37
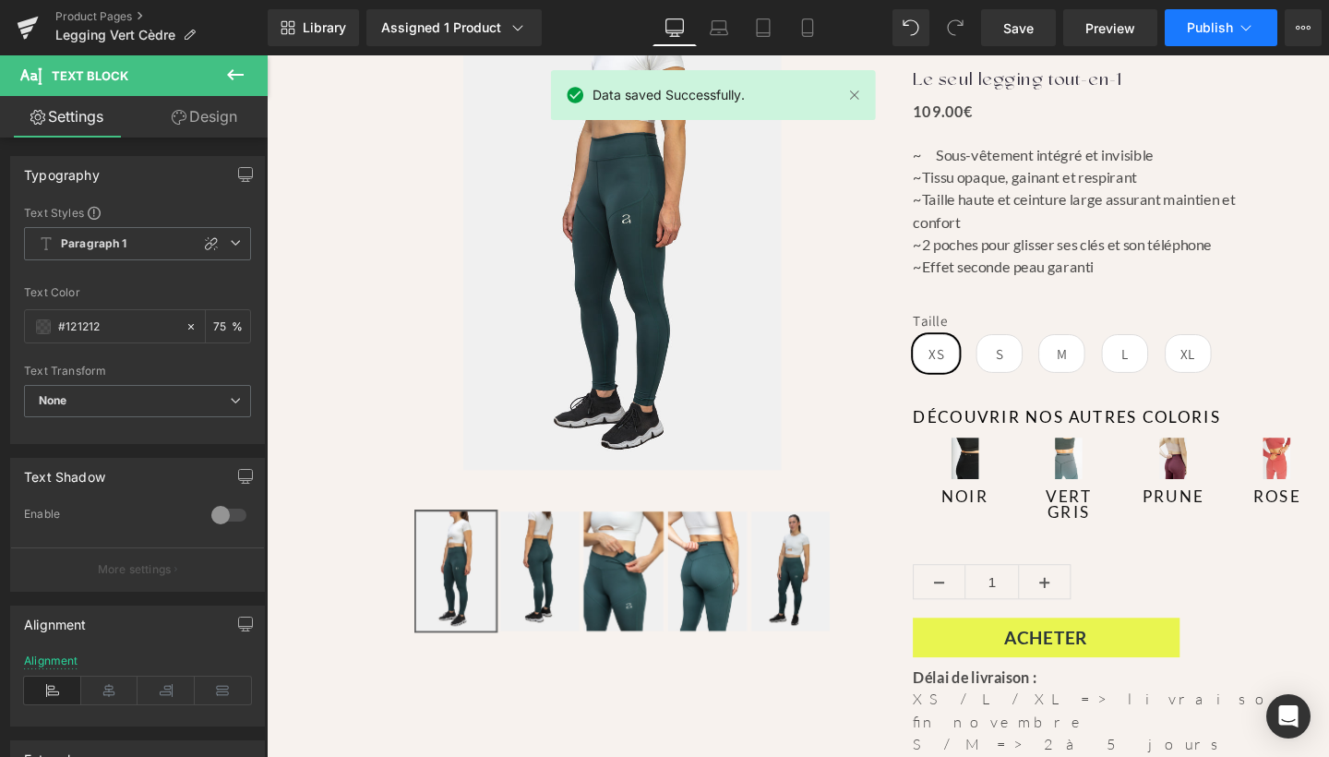
click at [1204, 30] on span "Publish" at bounding box center [1210, 27] width 46 height 15
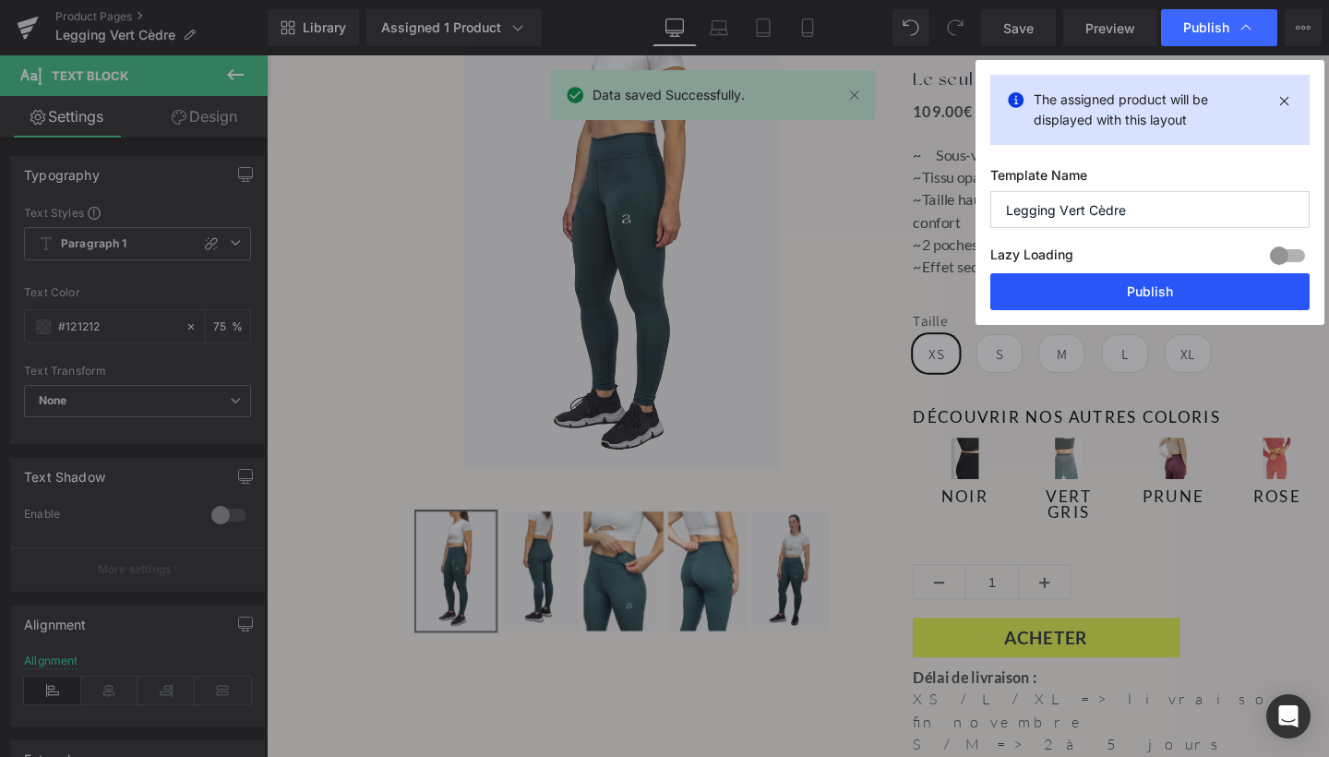
click at [1158, 287] on button "Publish" at bounding box center [1149, 291] width 319 height 37
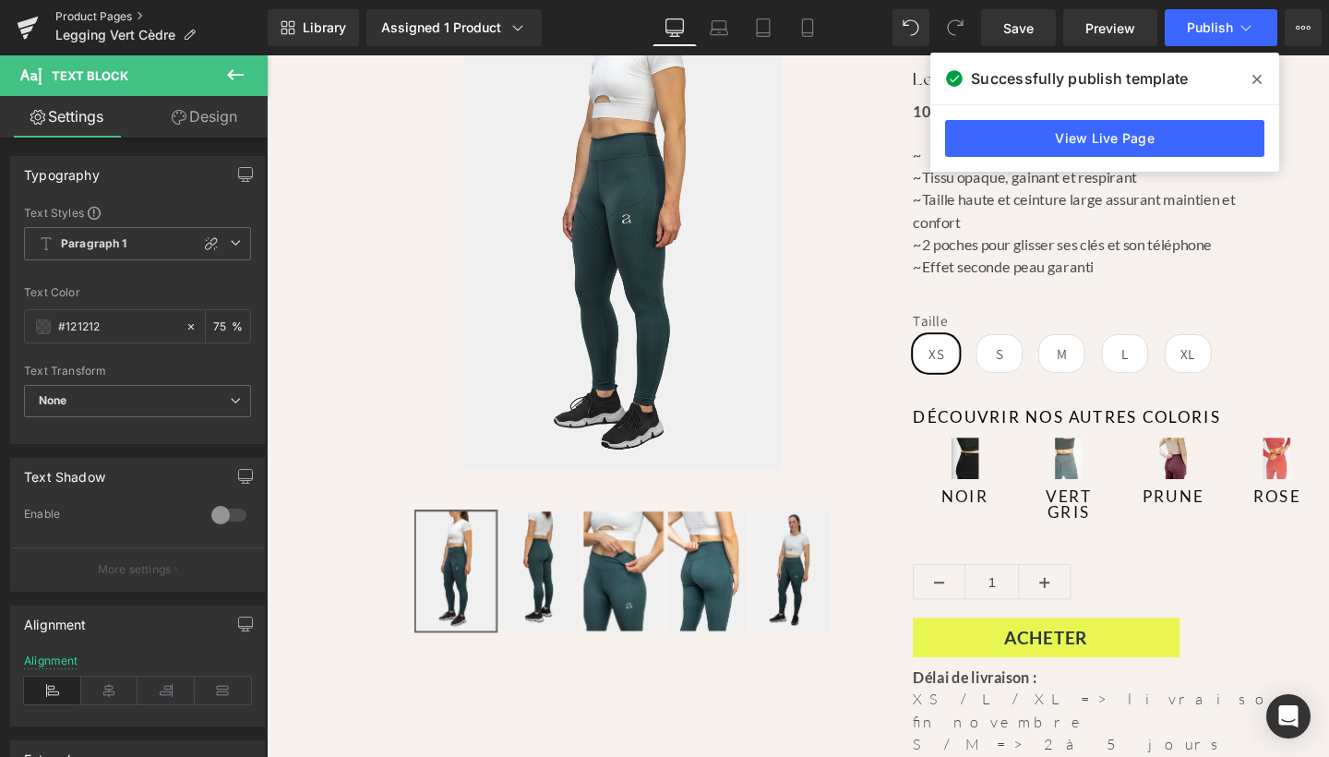
click at [104, 13] on link "Product Pages" at bounding box center [161, 16] width 212 height 15
